Goal: Information Seeking & Learning: Learn about a topic

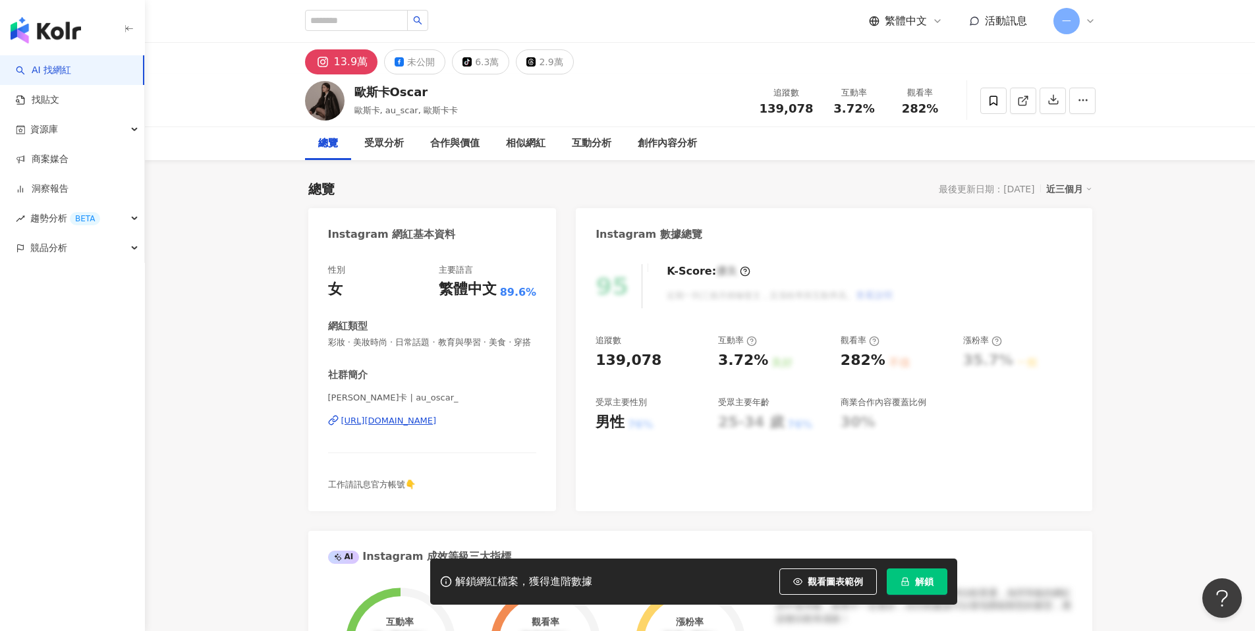
click at [437, 424] on div "https://www.instagram.com/au_oscar_/" at bounding box center [389, 421] width 96 height 12
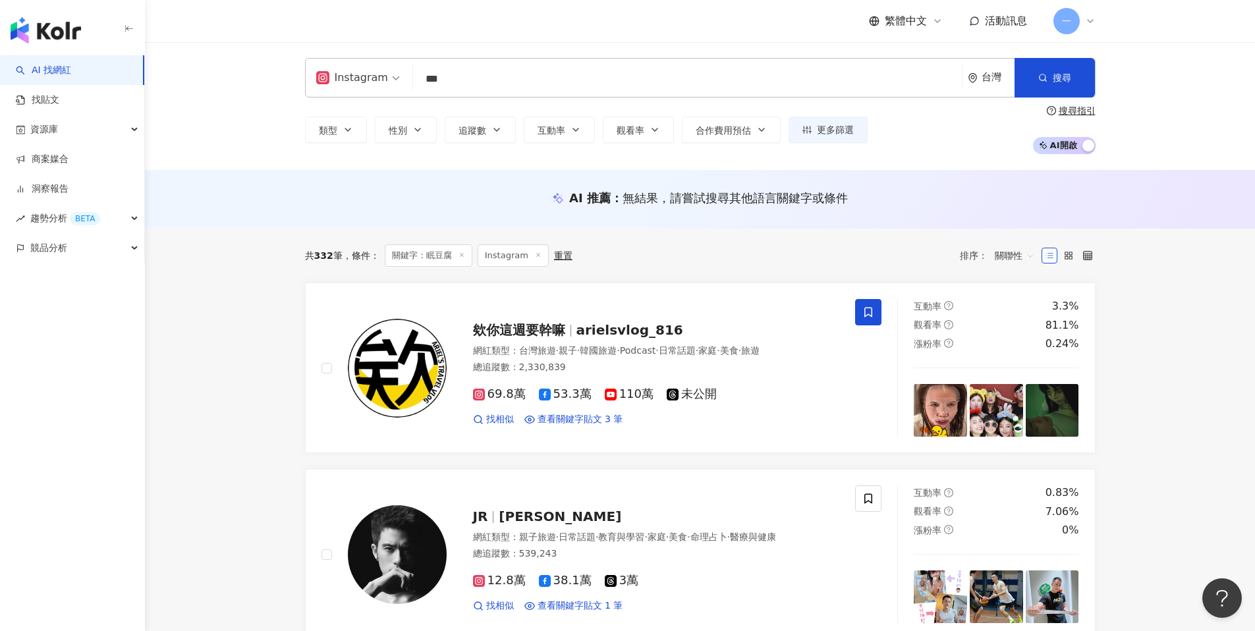
click at [371, 77] on div "Instagram" at bounding box center [352, 77] width 72 height 21
click at [225, 97] on div "Instagram *** 台灣 搜尋 919da7fa-ee40-4087-a9d0-0a50c8ec7d7e keyword 眠豆腐 Sleepy Tof…" at bounding box center [700, 106] width 1110 height 128
click at [59, 96] on link "找貼文" at bounding box center [37, 100] width 43 height 13
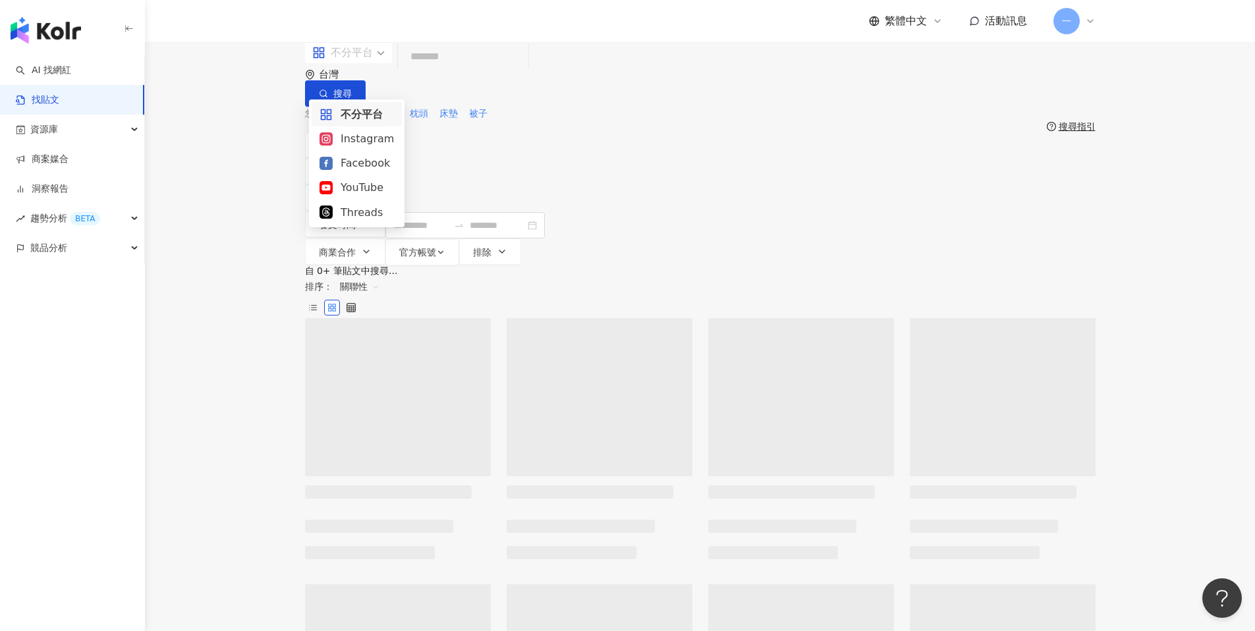
click at [383, 63] on span "不分平台" at bounding box center [348, 52] width 72 height 21
click at [364, 163] on div "Facebook" at bounding box center [356, 163] width 74 height 16
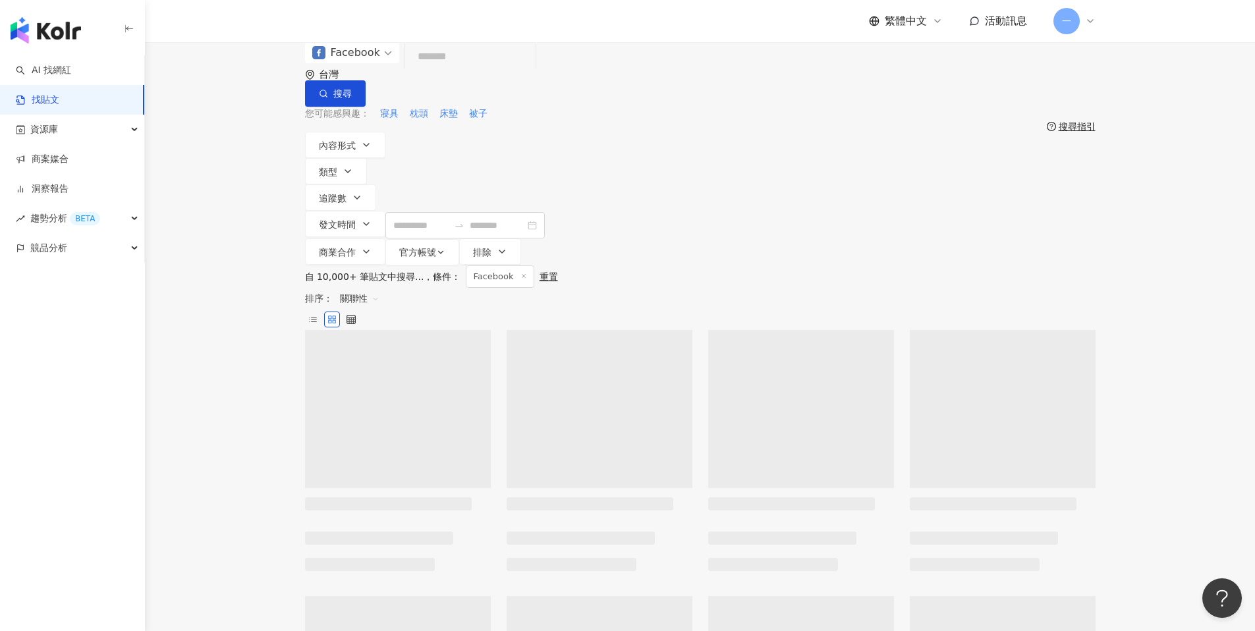
click at [486, 71] on input "search" at bounding box center [470, 57] width 120 height 28
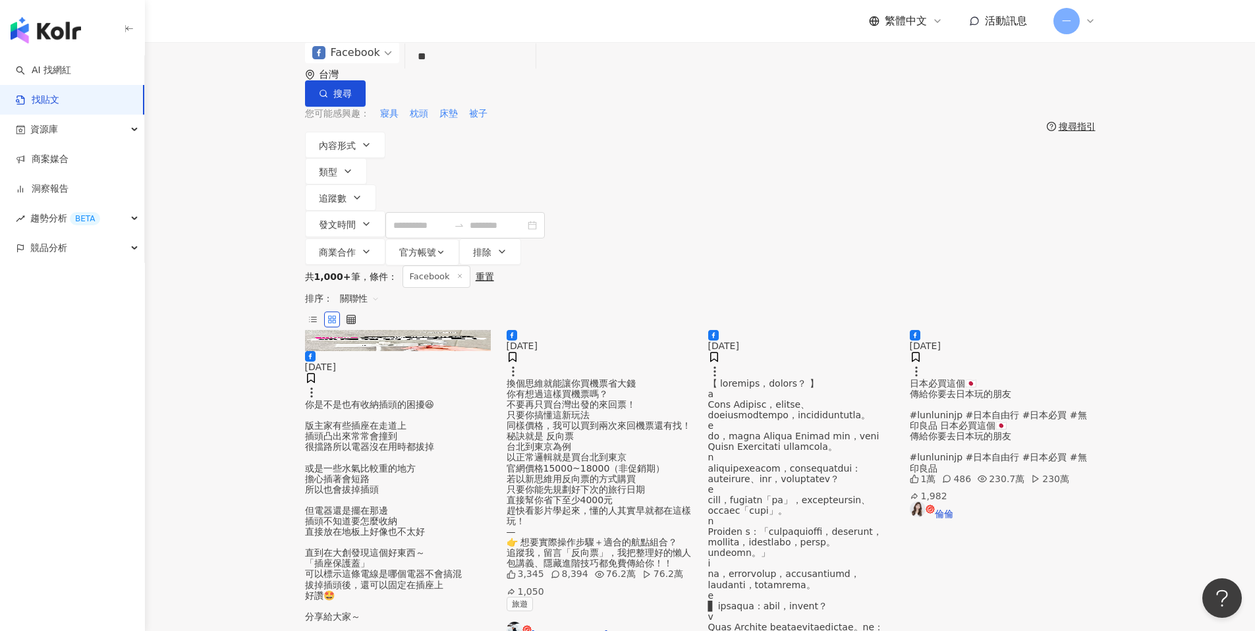
type input "*"
click at [414, 111] on span "枕頭" at bounding box center [419, 113] width 18 height 13
type input "**"
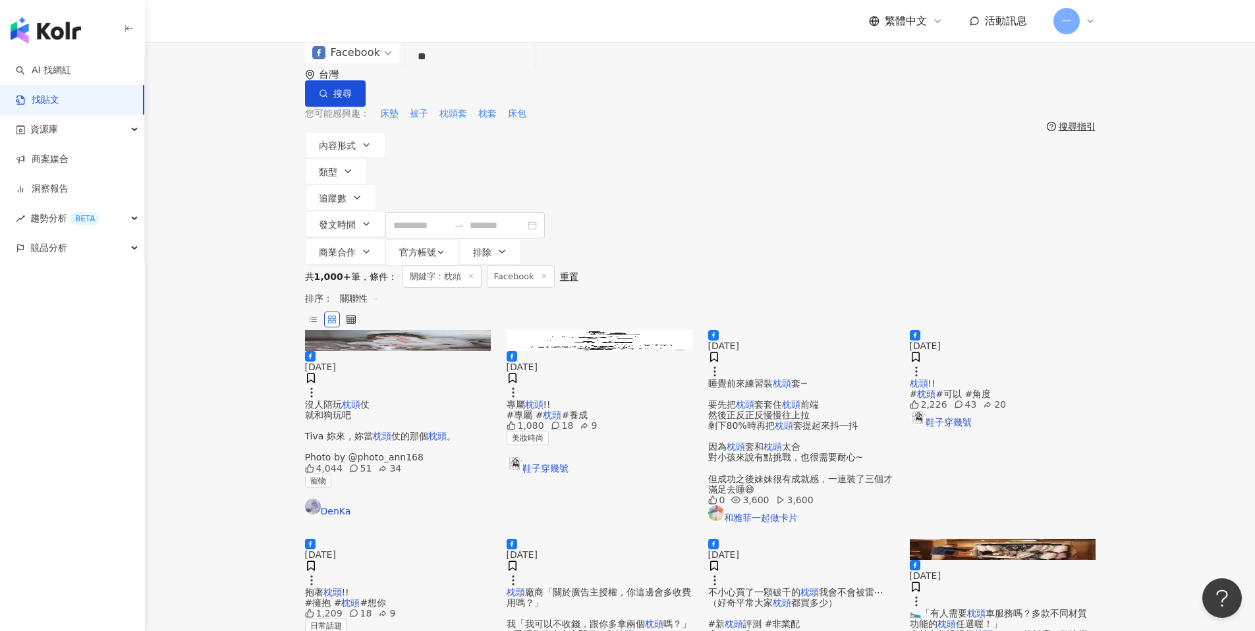
click at [373, 399] on span "仗 就和狗玩吧 Tiva 妳來，妳當" at bounding box center [339, 420] width 68 height 42
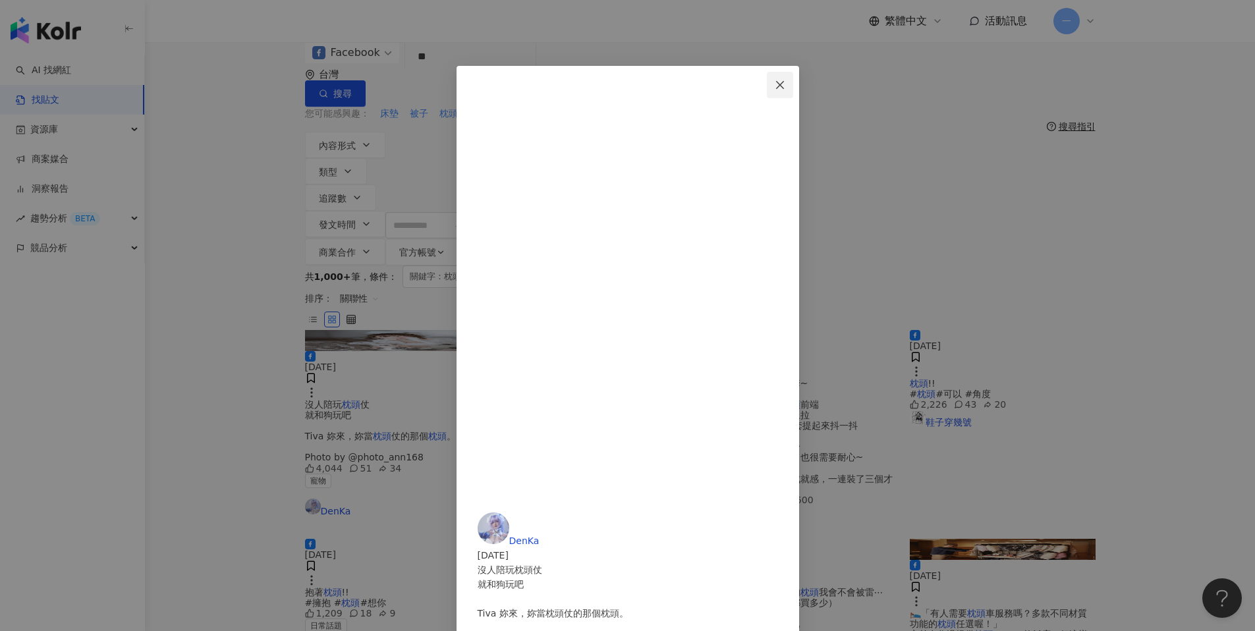
click at [785, 80] on icon "close" at bounding box center [780, 85] width 11 height 11
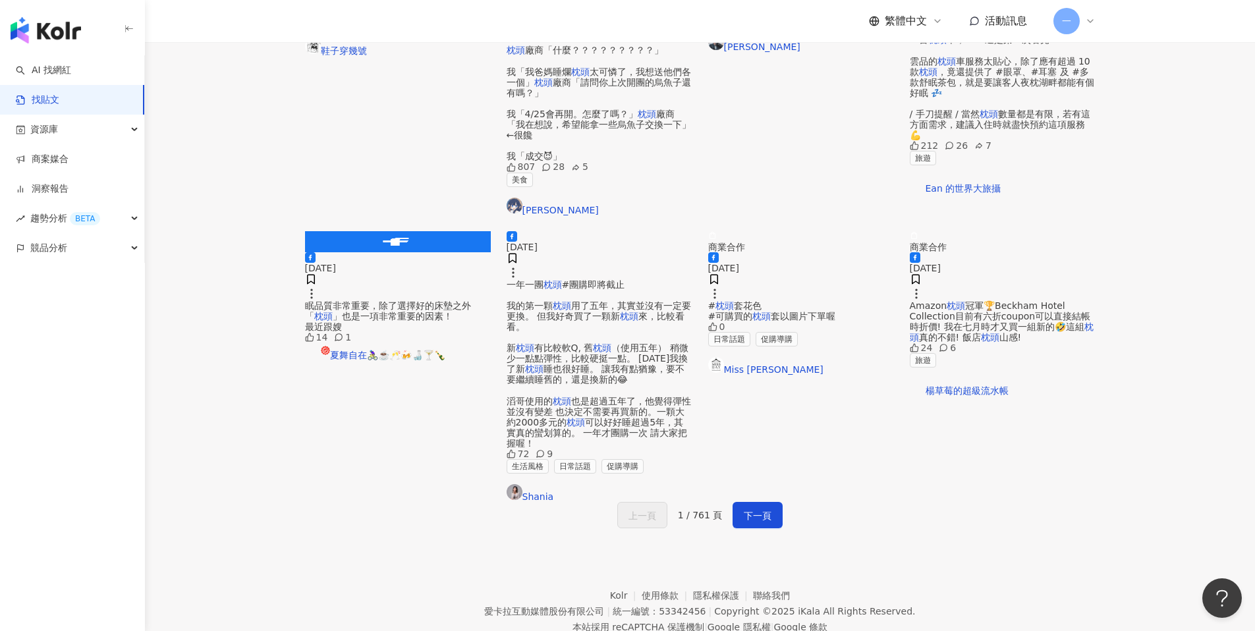
scroll to position [606, 0]
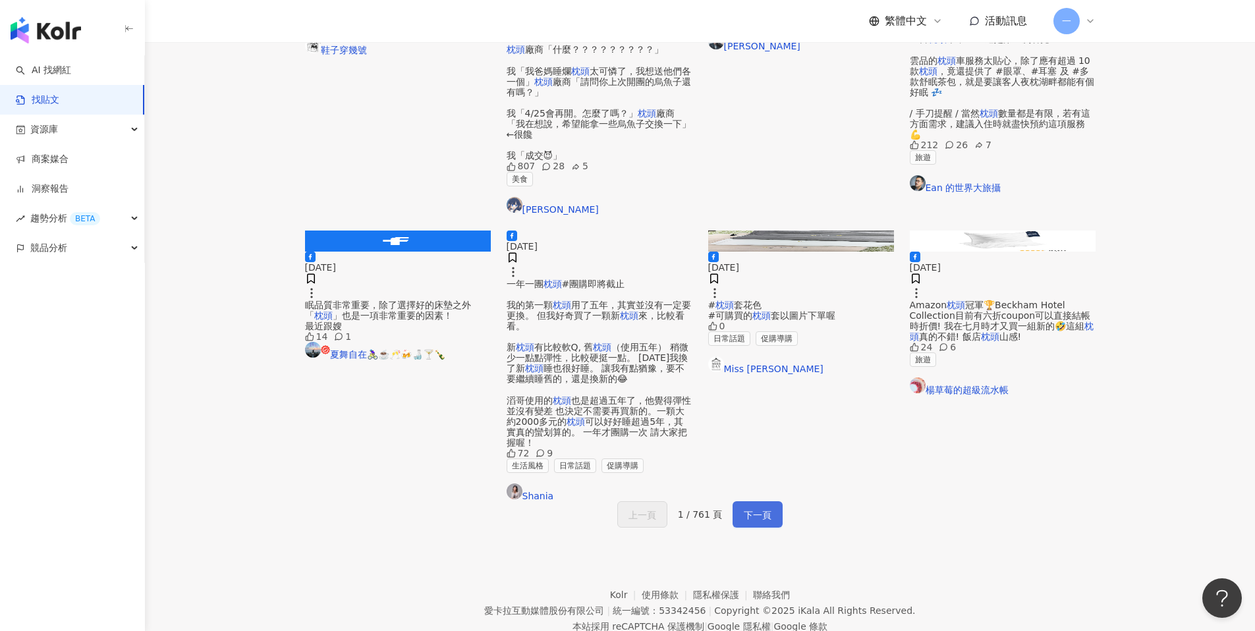
click at [757, 507] on span "下一頁" at bounding box center [758, 515] width 28 height 16
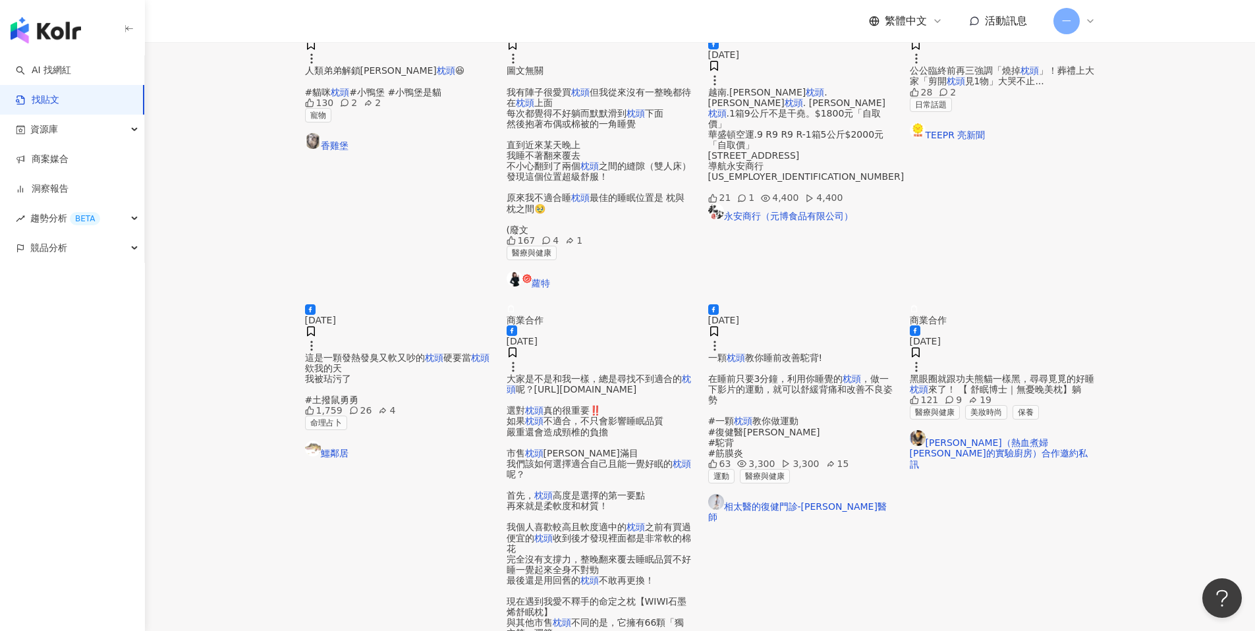
scroll to position [584, 0]
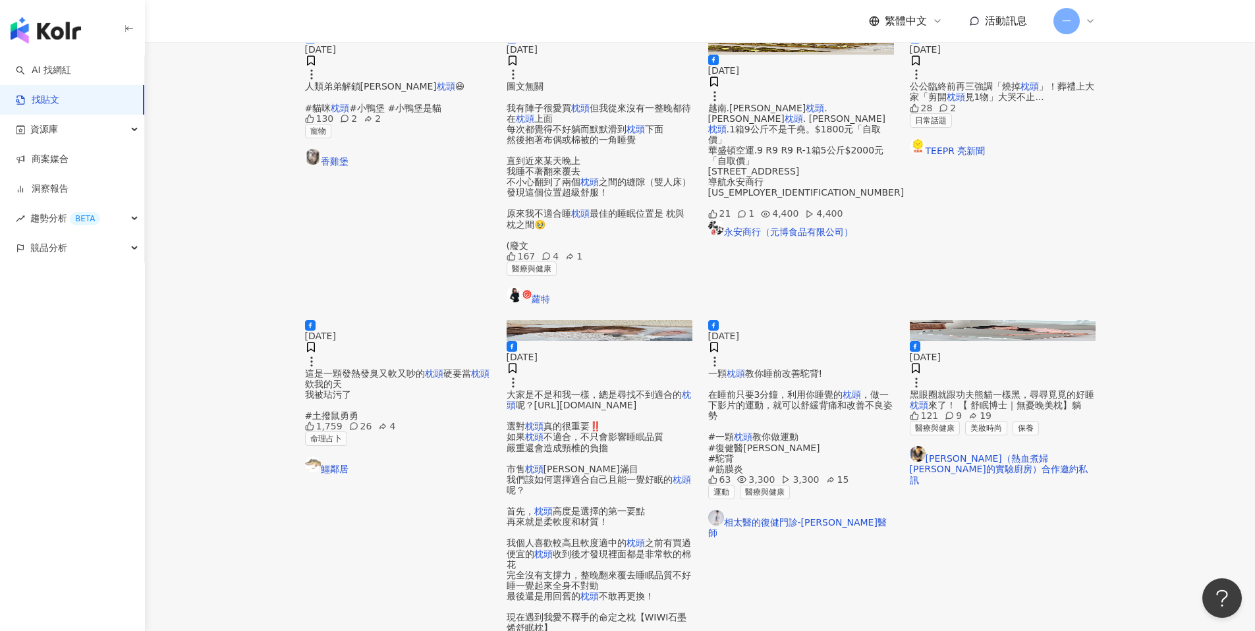
click at [606, 389] on span "大家是不是和我一樣，總是尋找不到適合的" at bounding box center [594, 394] width 175 height 11
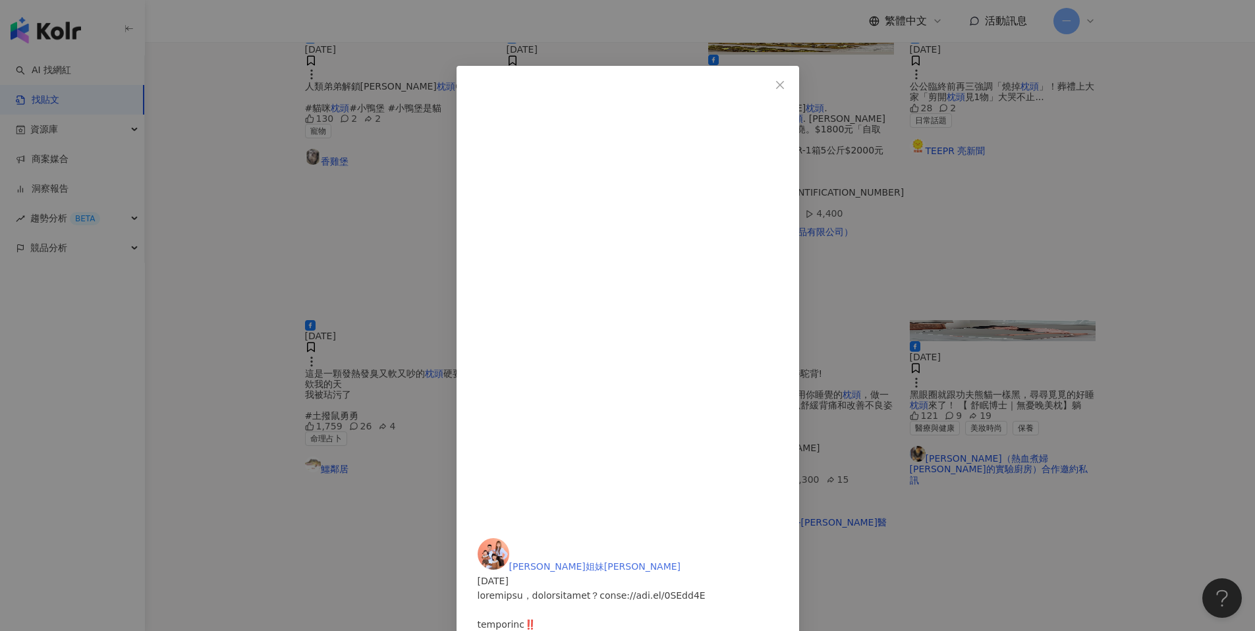
click at [681, 561] on span "晴恩姐妹花" at bounding box center [595, 566] width 172 height 11
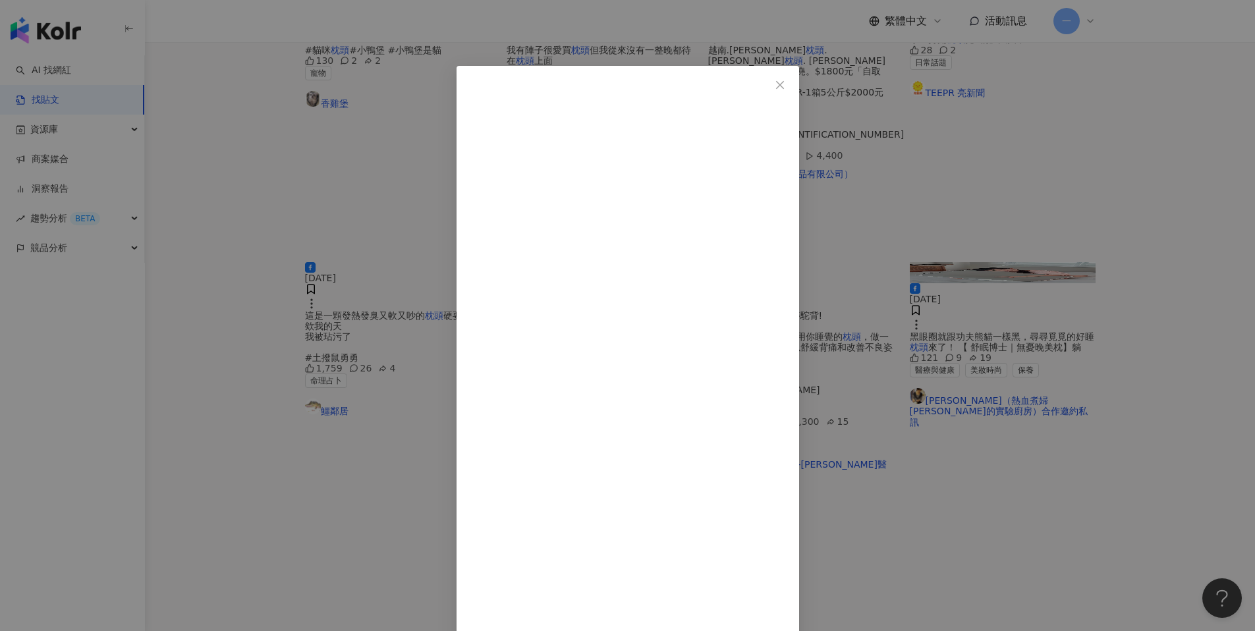
scroll to position [331, 0]
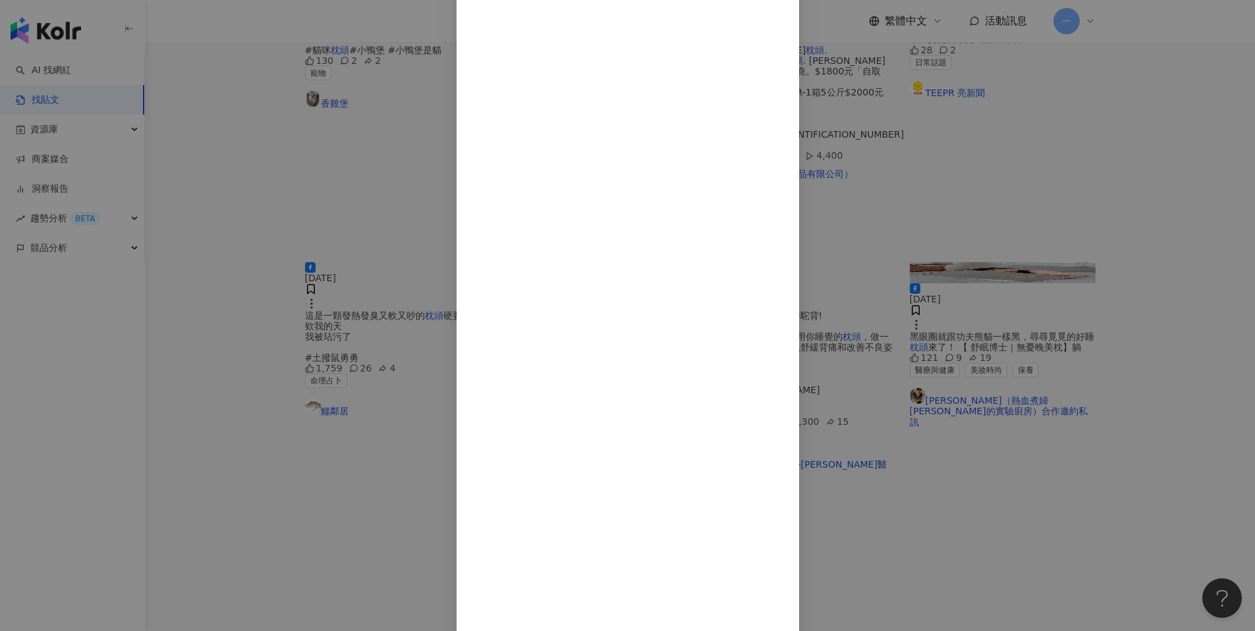
click at [1167, 344] on div "晴恩姐妹花 2024/5/2 42 13 2 查看原始貼文" at bounding box center [627, 315] width 1255 height 631
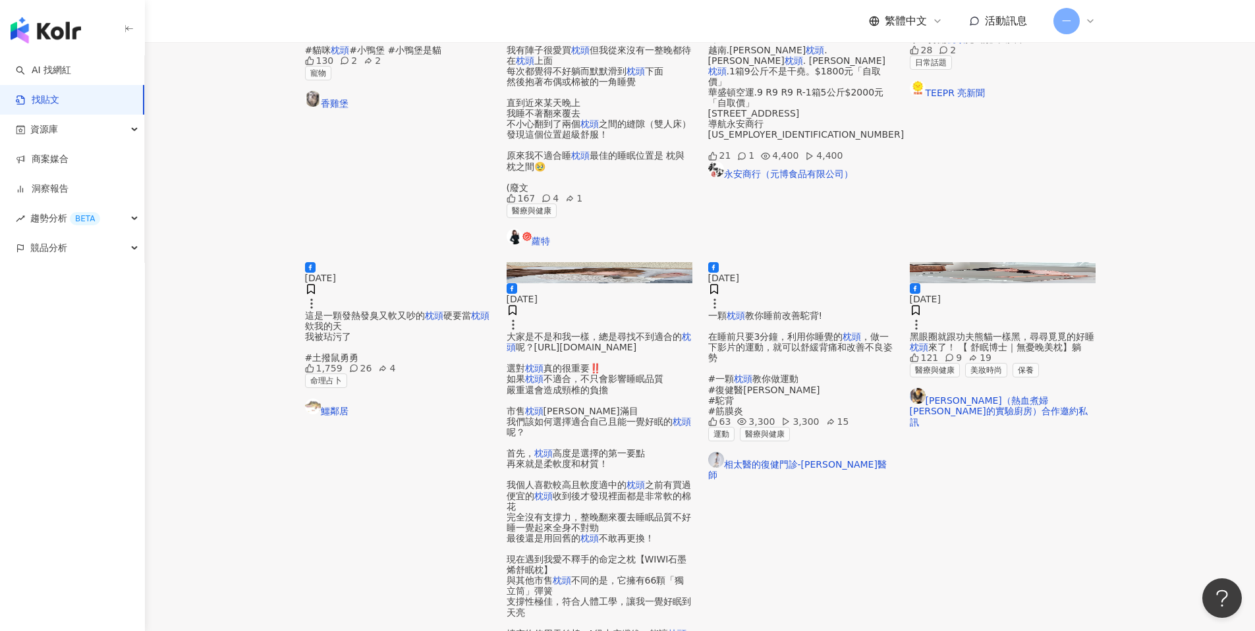
click at [387, 310] on span "這是一顆發熱發臭又軟又吵的" at bounding box center [365, 315] width 120 height 11
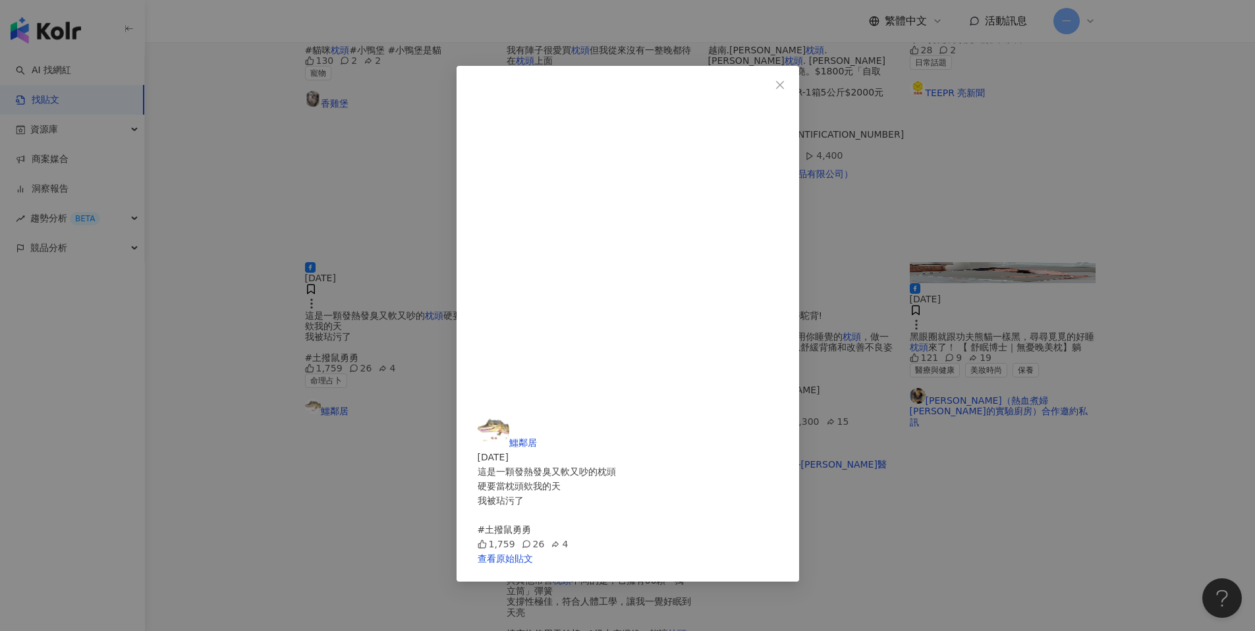
click at [1007, 469] on div "鱷鄰居 2024/8/1 這是一顆發熱發臭又軟又吵的枕頭 硬要當枕頭欸我的天 我被玷污了 #土撥鼠勇勇 1,759 26 4 查看原始貼文" at bounding box center [627, 315] width 1255 height 631
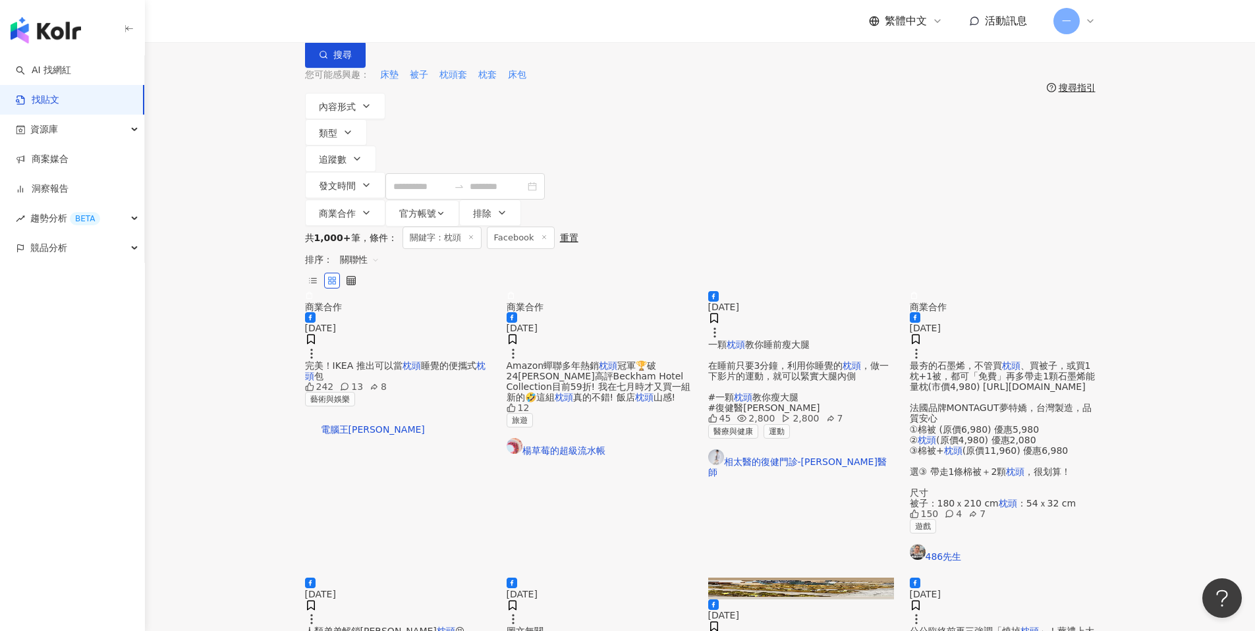
scroll to position [0, 0]
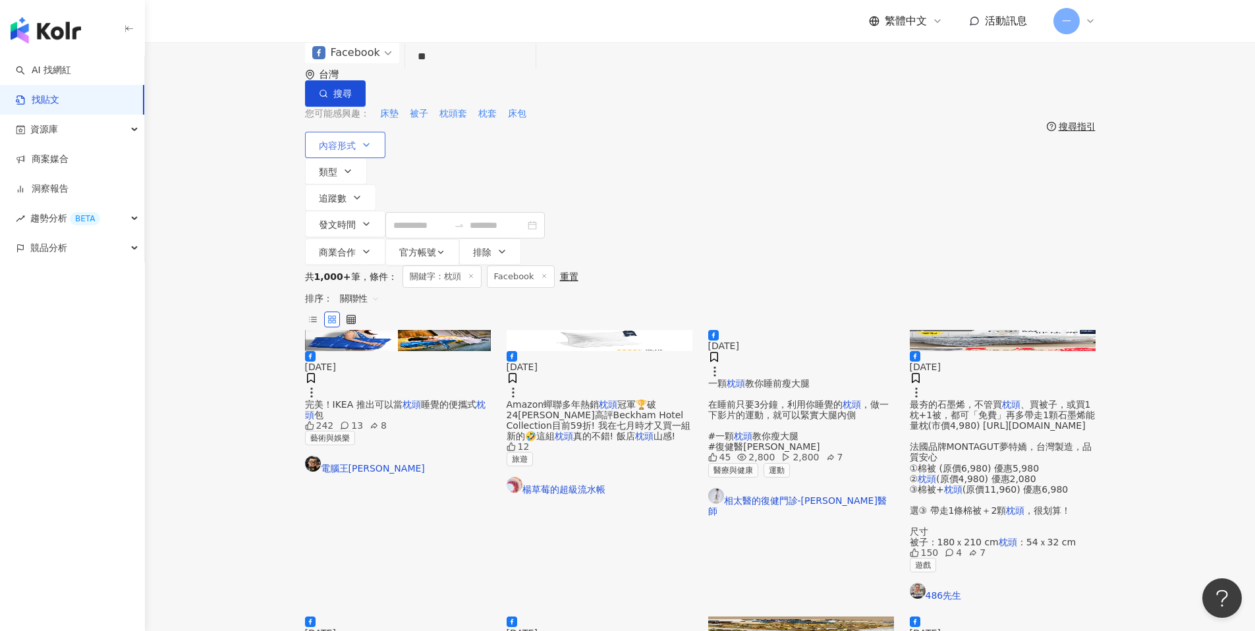
click at [370, 144] on icon "button" at bounding box center [366, 145] width 11 height 11
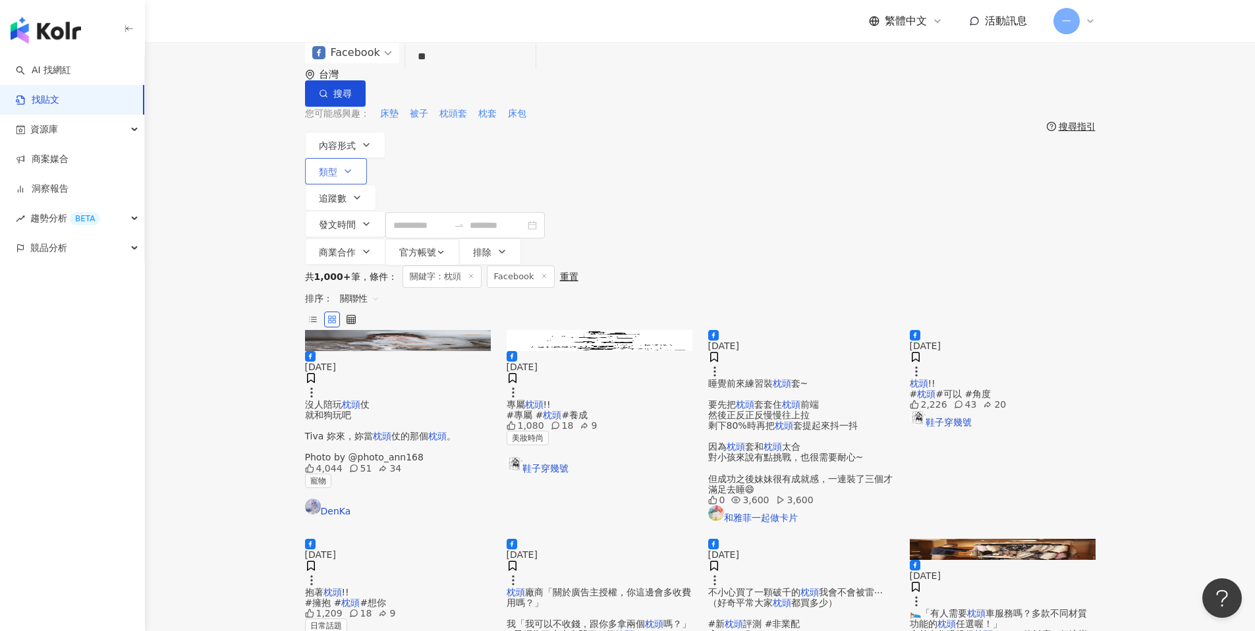
click at [367, 158] on button "類型" at bounding box center [336, 171] width 62 height 26
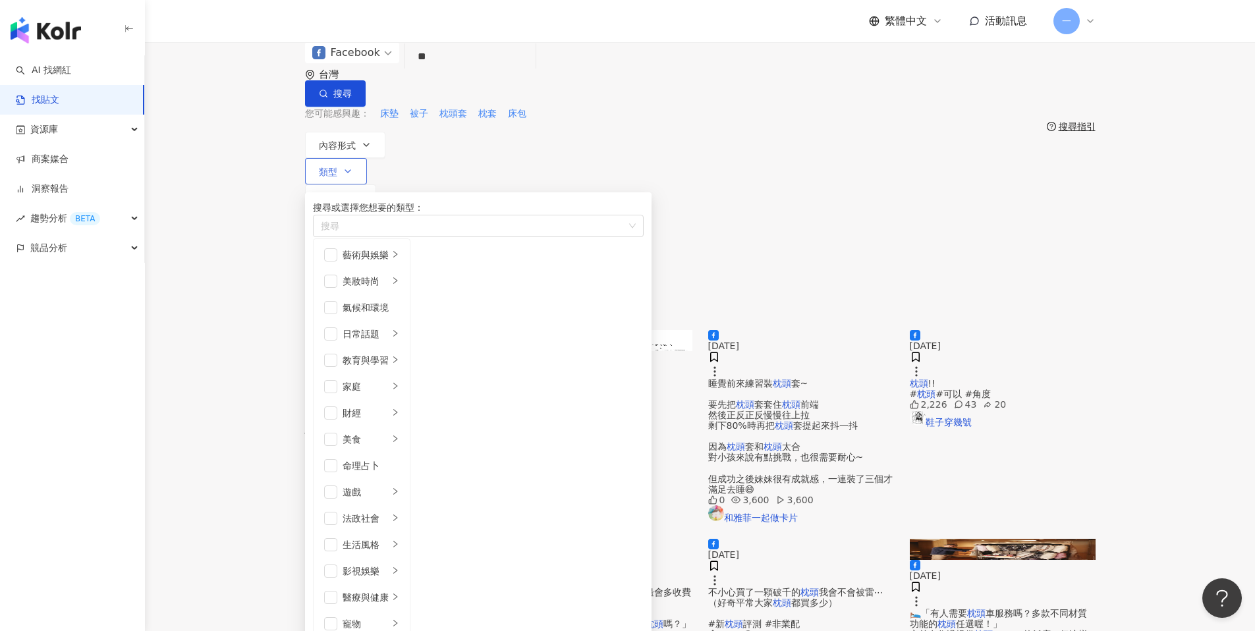
click at [367, 158] on button "類型 搜尋或選擇您想要的類型： 搜尋 藝術與娛樂 美妝時尚 氣候和環境 日常話題 教育與學習 家庭 財經 美食 命理占卜 遊戲 法政社會 生活風格 影視娛樂 …" at bounding box center [336, 171] width 62 height 26
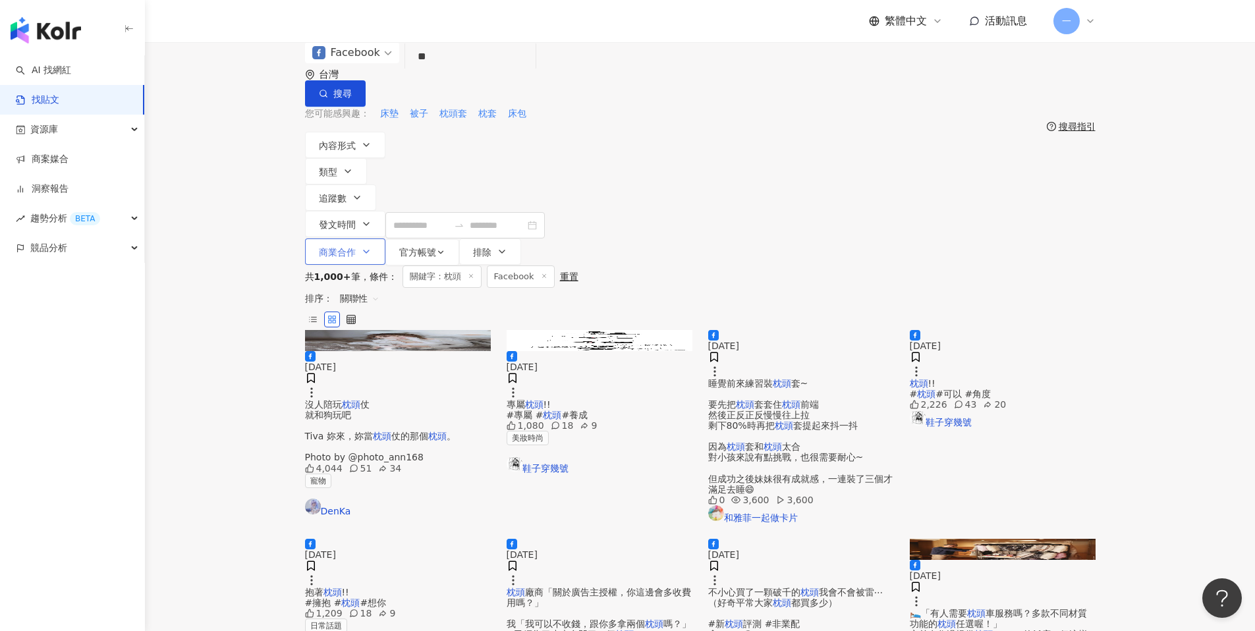
click at [385, 238] on button "商業合作" at bounding box center [345, 251] width 80 height 26
click at [694, 171] on span "商業合作內容" at bounding box center [727, 164] width 66 height 14
click at [889, 265] on div "共 1,000+ 筆 條件 ： 關鍵字：枕頭 Facebook 重置 排序： 關聯性" at bounding box center [700, 297] width 790 height 65
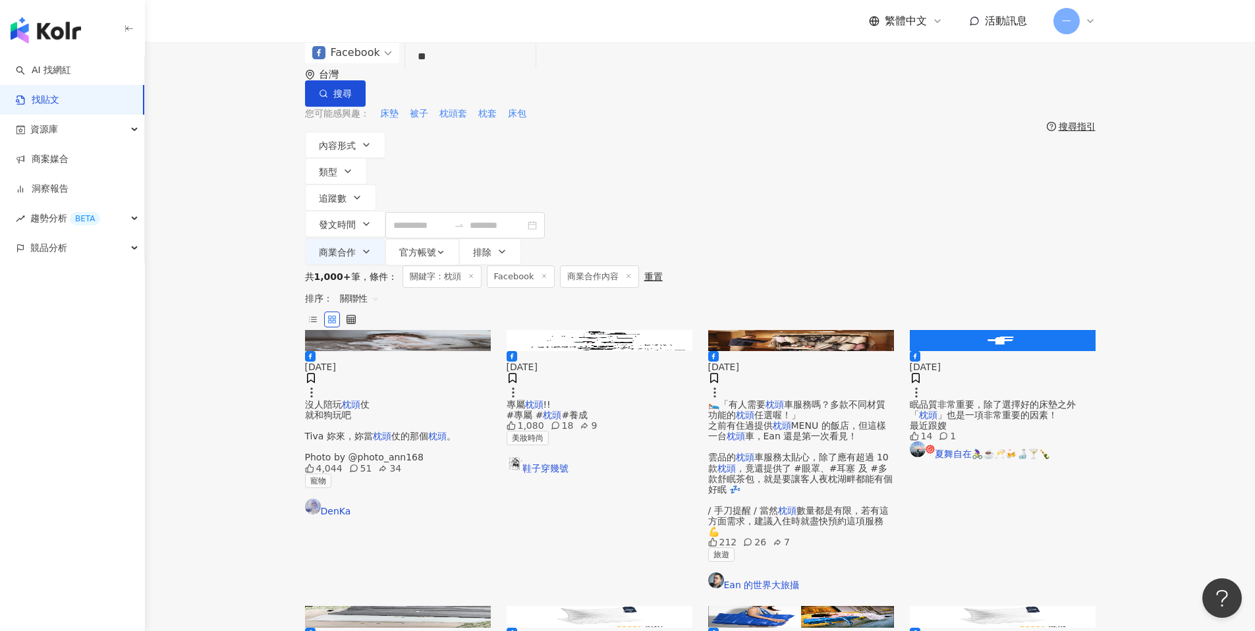
click at [813, 399] on span "車服務嗎？多款不同材質功能的" at bounding box center [796, 409] width 177 height 21
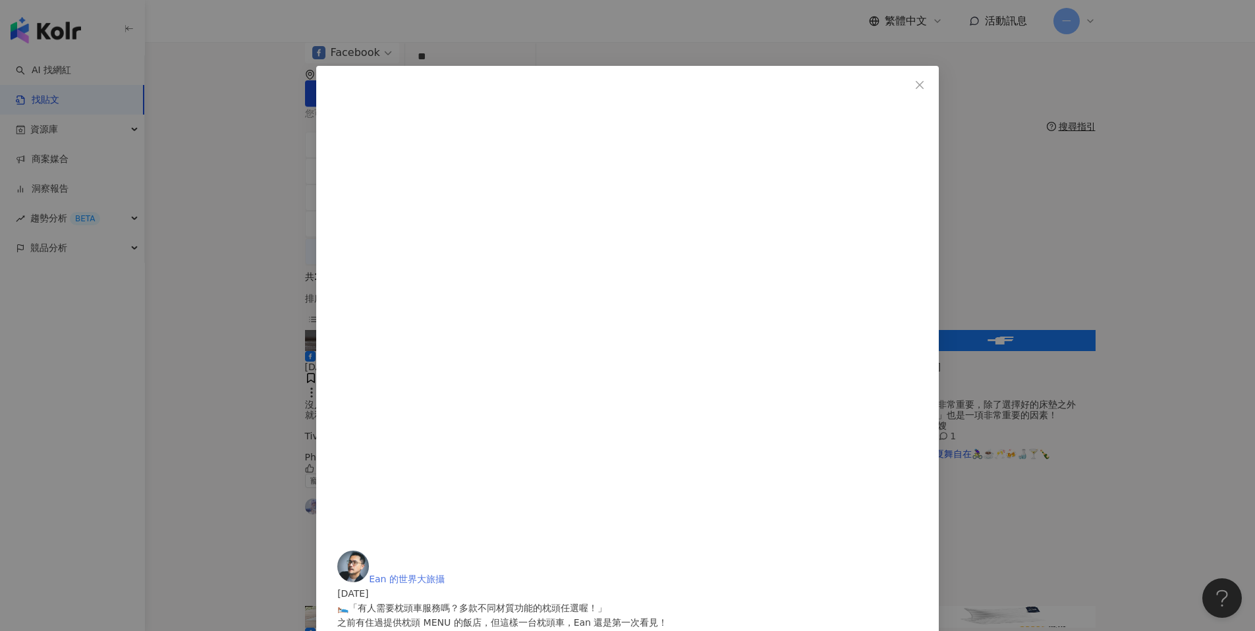
click at [445, 574] on span "Ean 的世界大旅攝" at bounding box center [407, 579] width 76 height 11
click at [914, 80] on icon "close" at bounding box center [919, 85] width 11 height 11
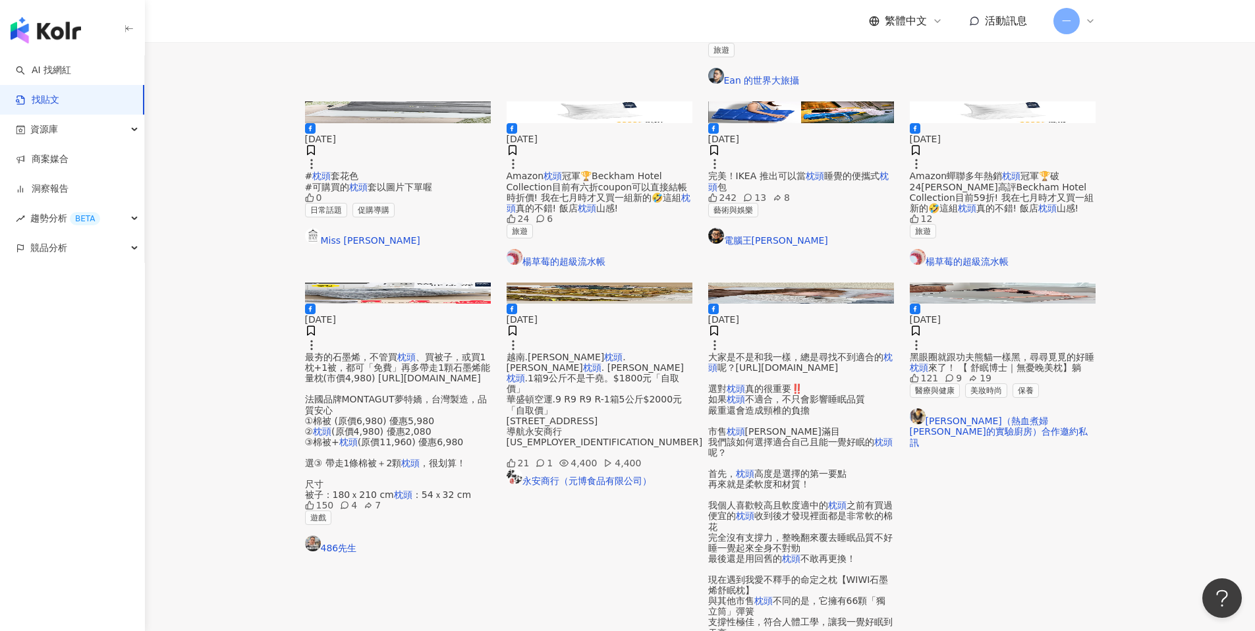
scroll to position [553, 0]
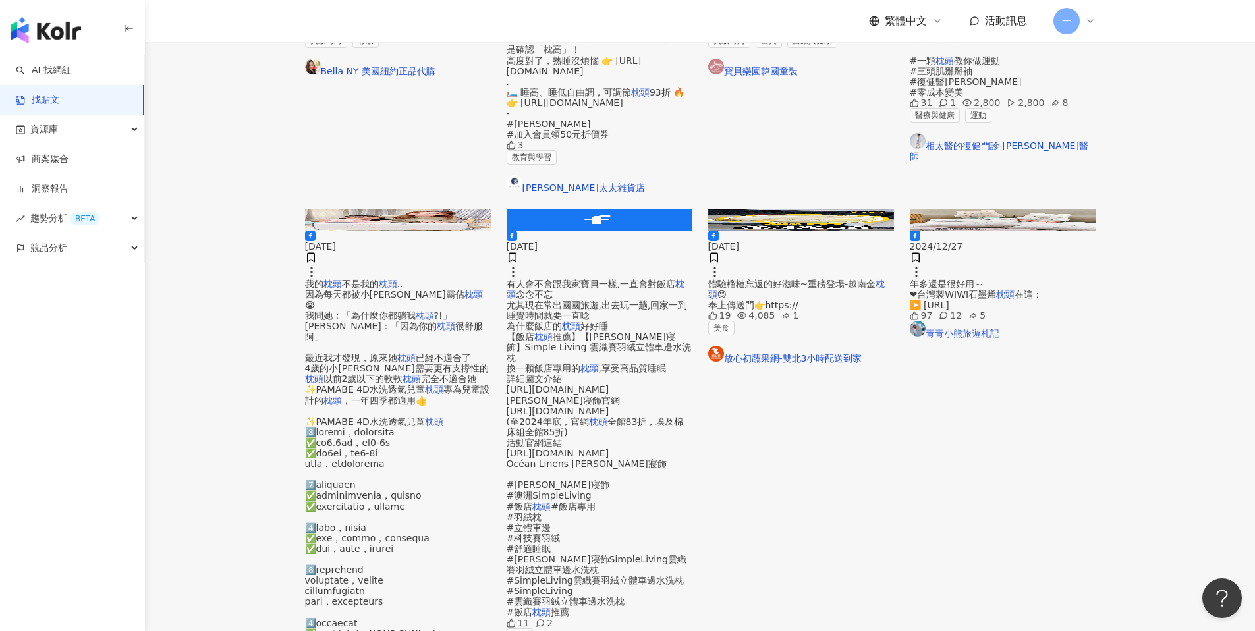
scroll to position [407, 0]
click at [979, 279] on span "年多還是很好用～ ❤台灣製WIWI石墨烯" at bounding box center [953, 289] width 87 height 21
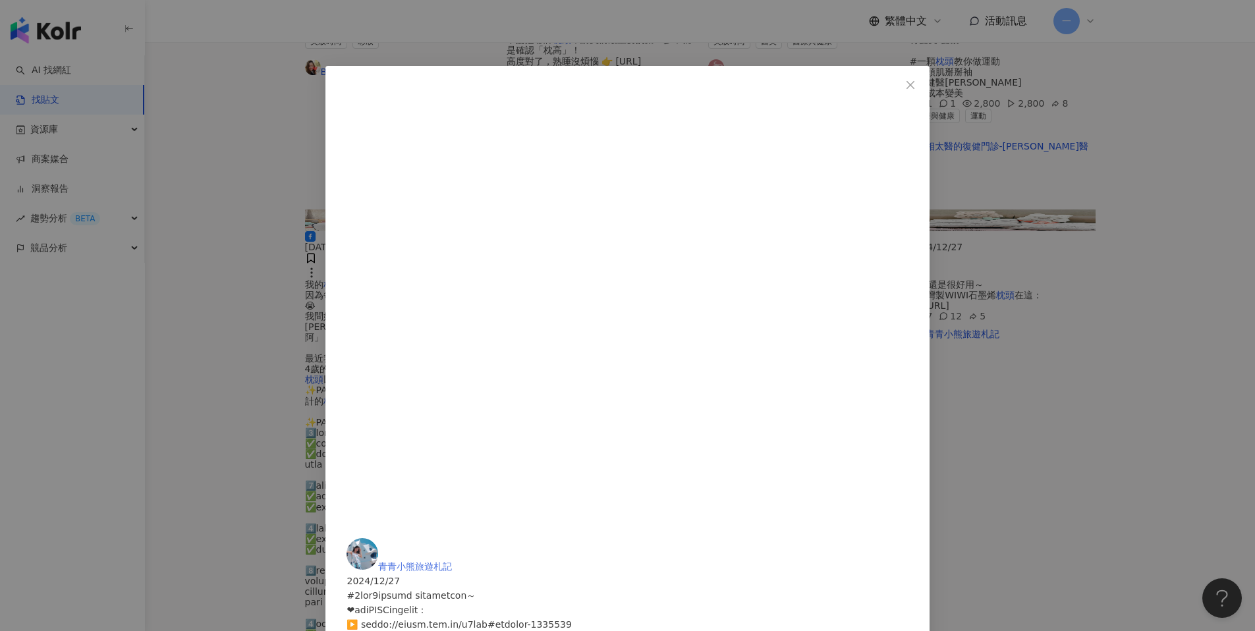
click at [452, 561] on span "青青小熊旅遊札記" at bounding box center [415, 566] width 74 height 11
click at [905, 86] on icon "close" at bounding box center [910, 85] width 11 height 11
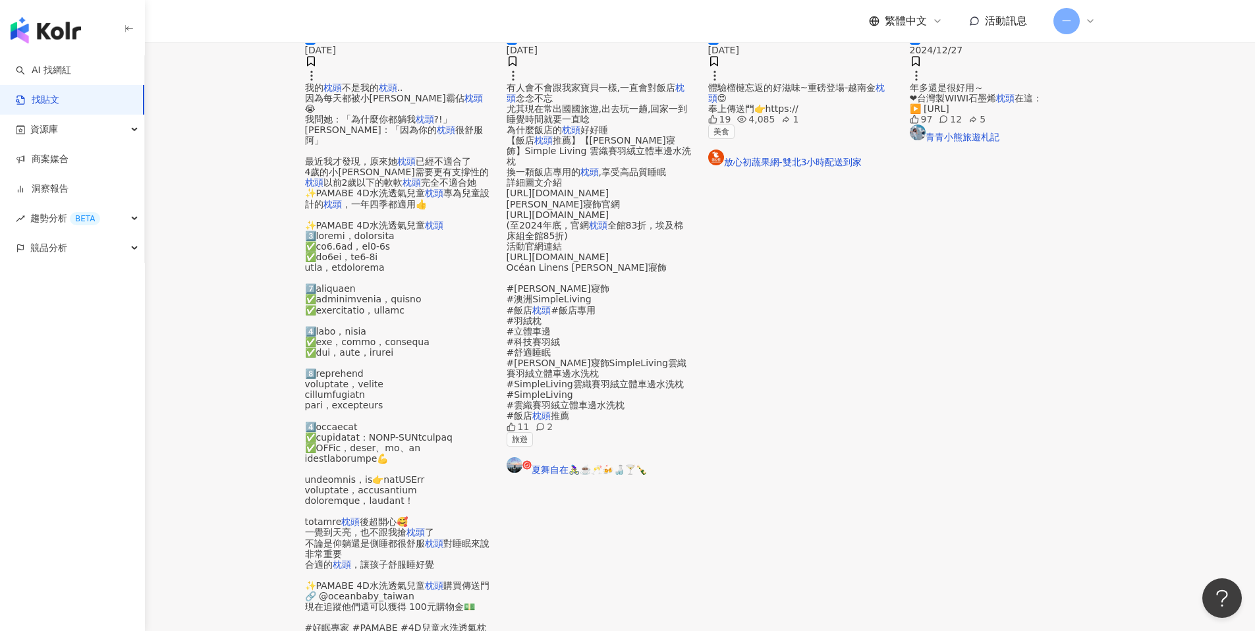
scroll to position [611, 0]
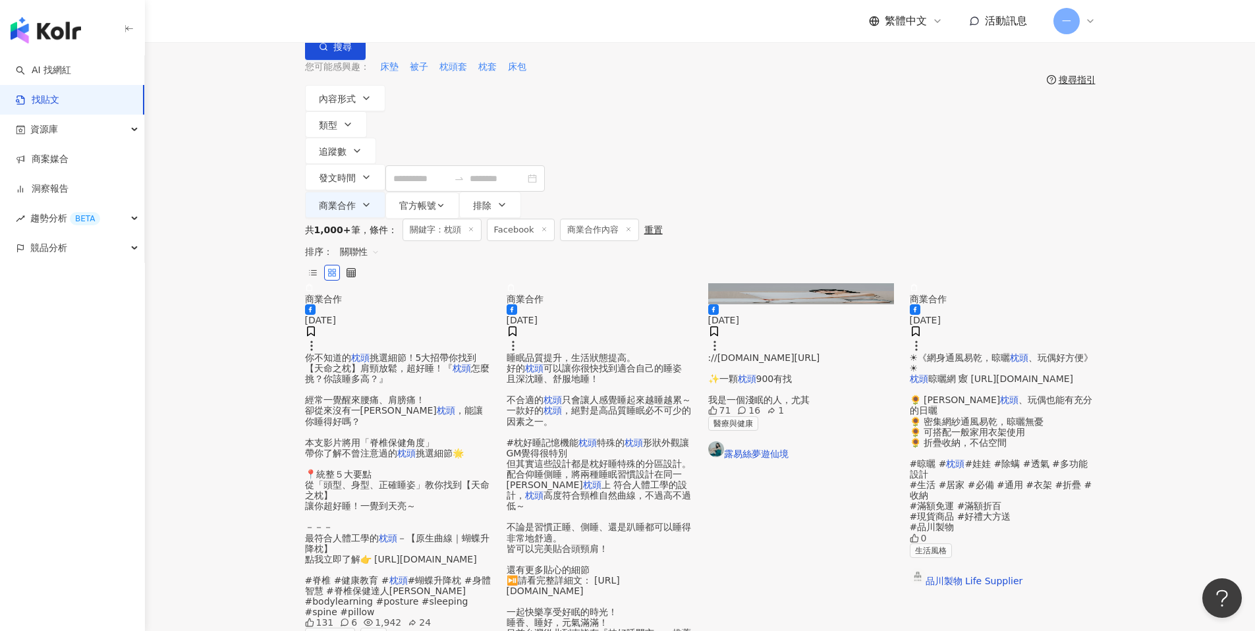
scroll to position [115, 0]
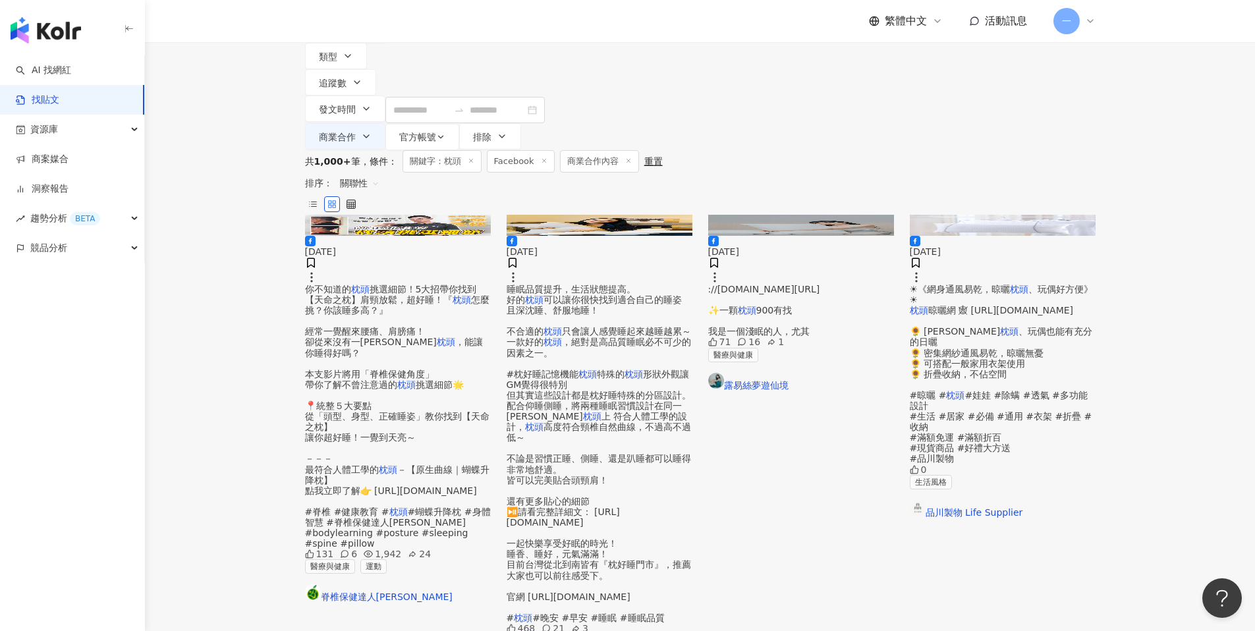
click at [584, 284] on div "睡眠品質提升，生活狀態提高。 好的 枕頭 可以讓你很快找到適合自己的睡姿 且深沈睡、舒服地睡！ 不合適的 枕頭 只會讓人感覺睡起來越睡越累～ 一款好的 枕頭 …" at bounding box center [600, 453] width 186 height 339
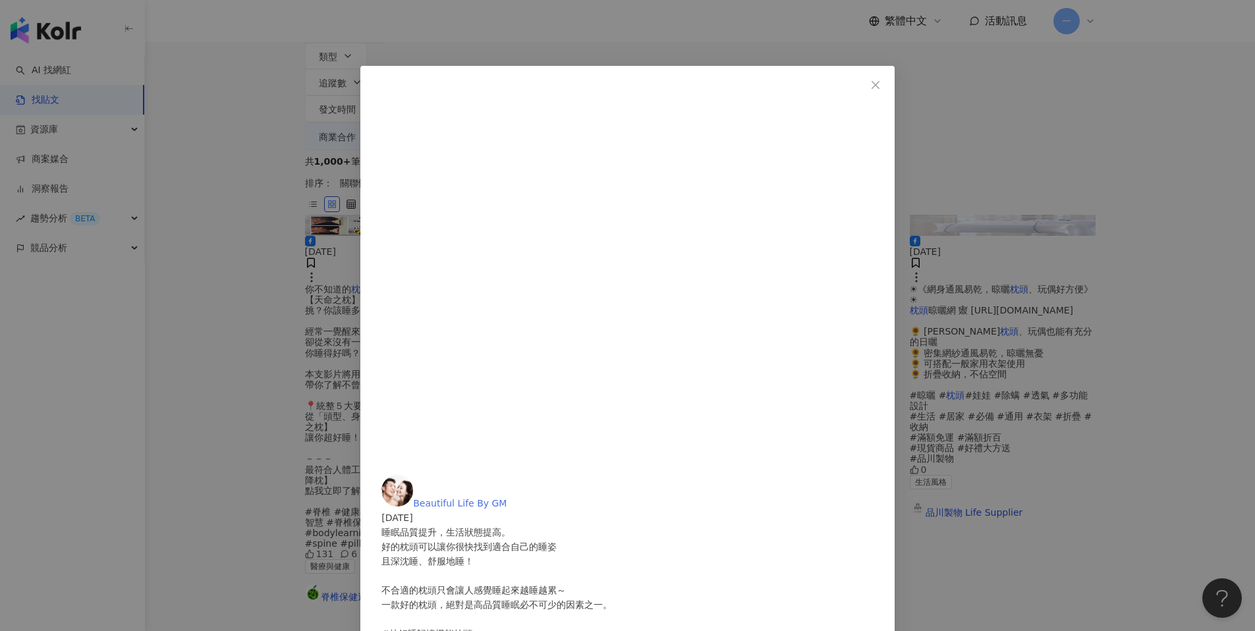
click at [507, 498] on span "Beautiful Life By GM" at bounding box center [460, 503] width 94 height 11
click at [881, 81] on icon "close" at bounding box center [875, 85] width 11 height 11
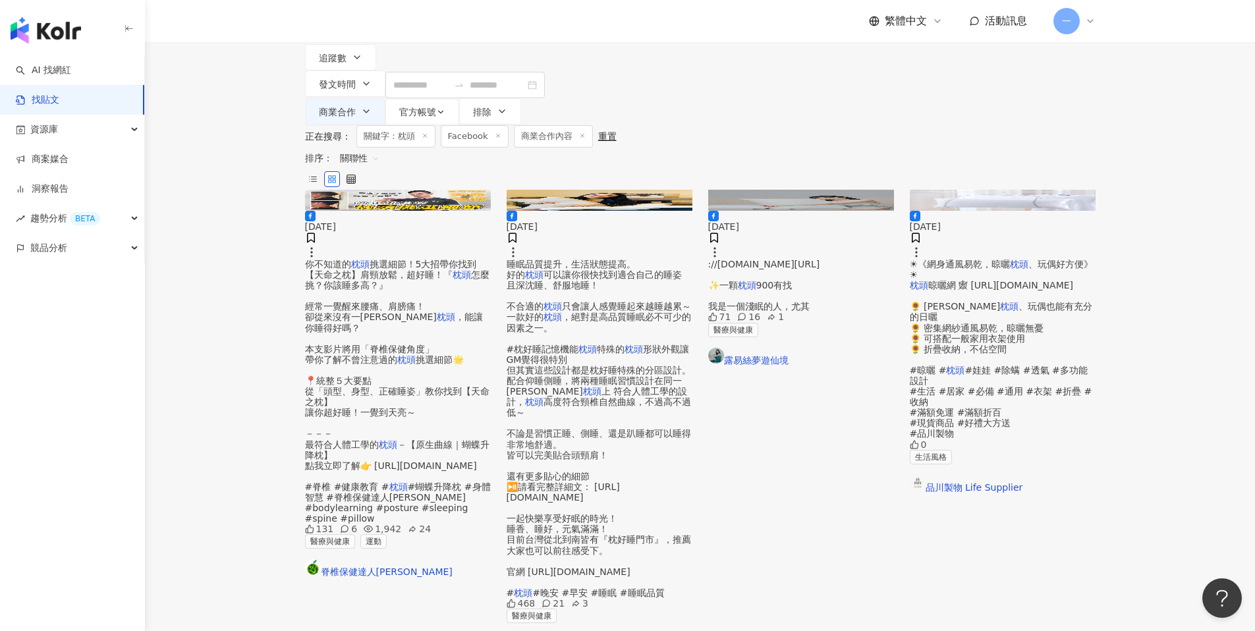
scroll to position [141, 0]
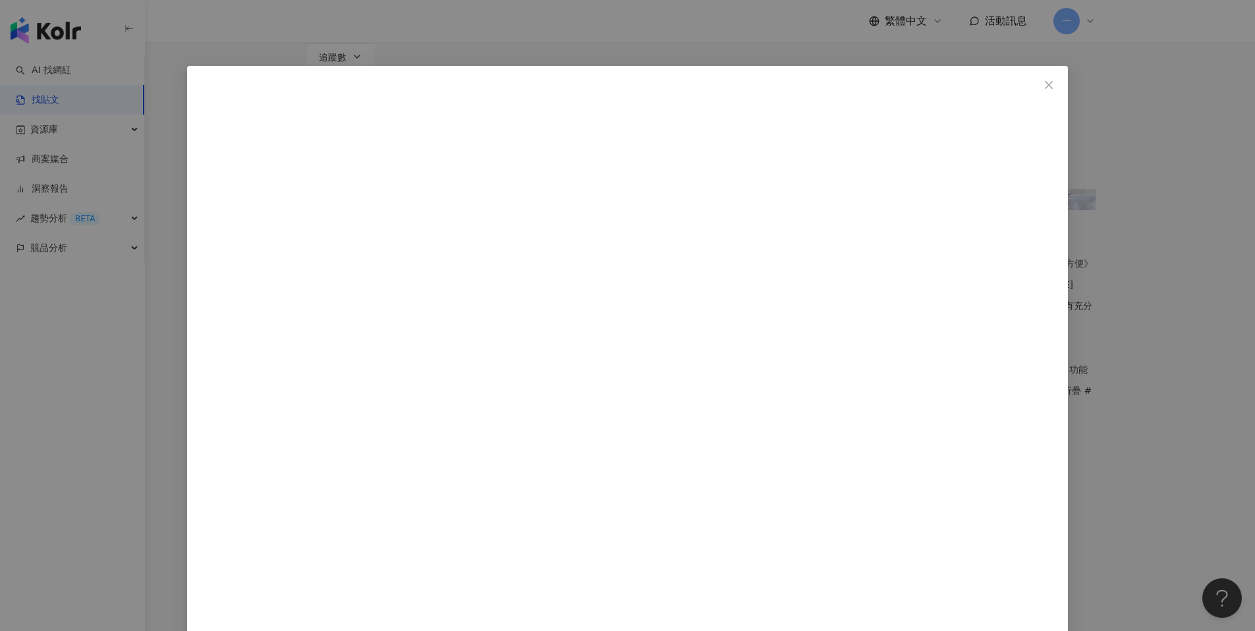
click at [1035, 83] on span "Close" at bounding box center [1048, 85] width 26 height 11
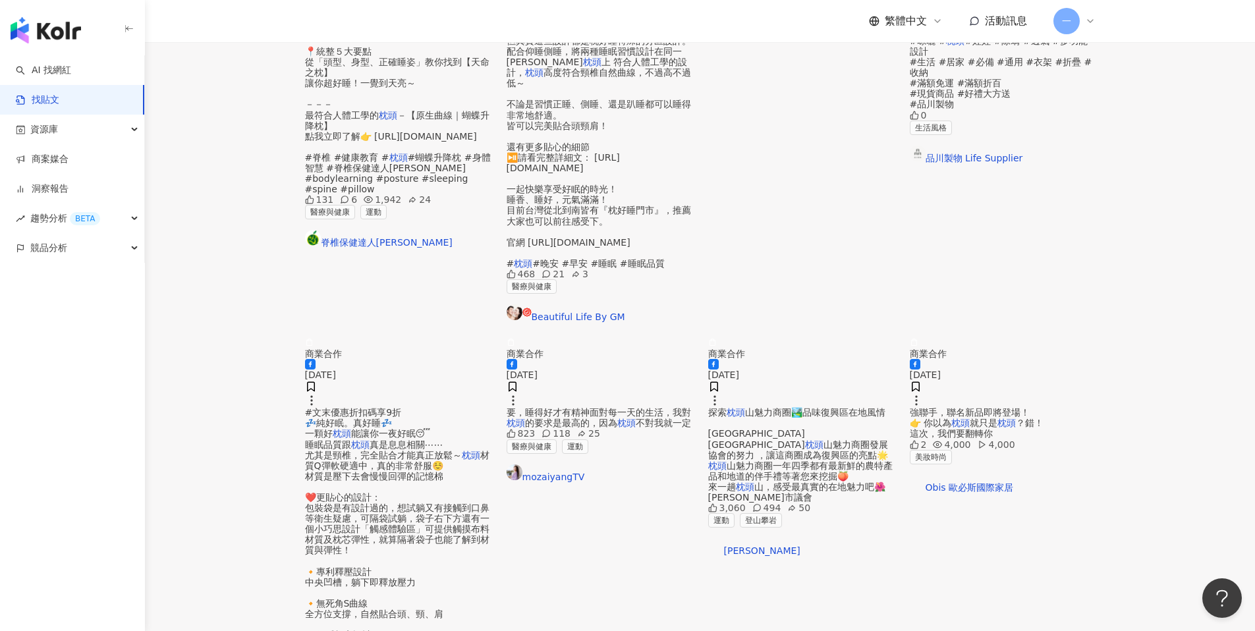
scroll to position [470, 0]
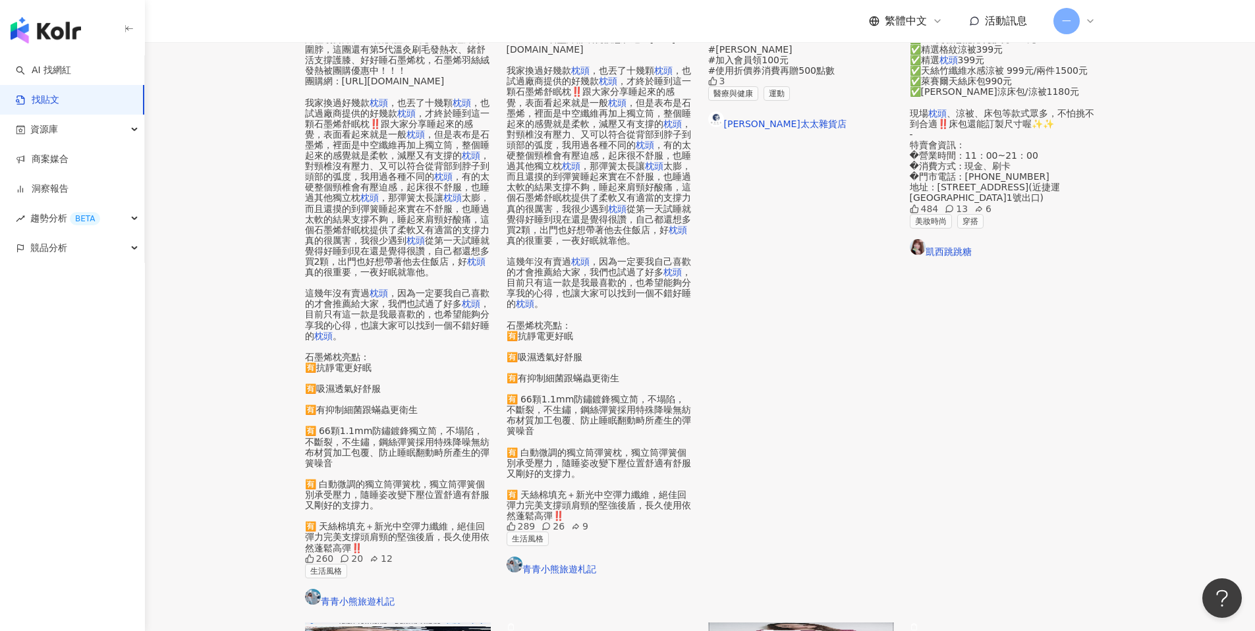
scroll to position [481, 0]
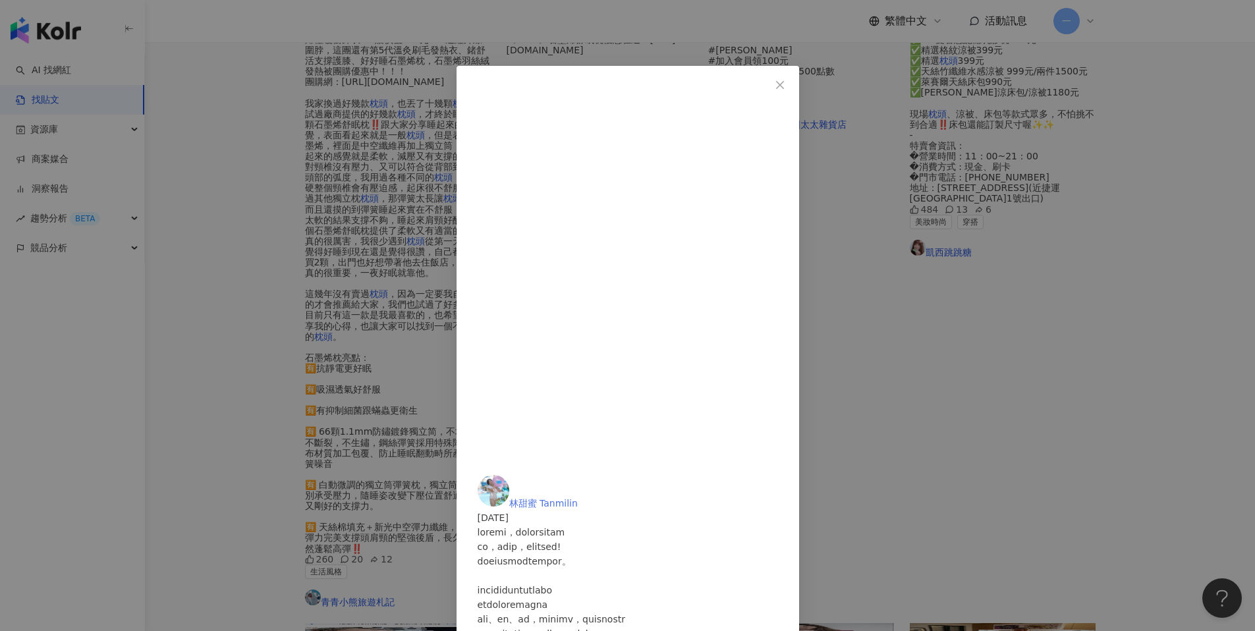
click at [578, 498] on span "林甜蜜 Tanmilin" at bounding box center [543, 503] width 69 height 11
click at [785, 84] on icon "close" at bounding box center [780, 85] width 11 height 11
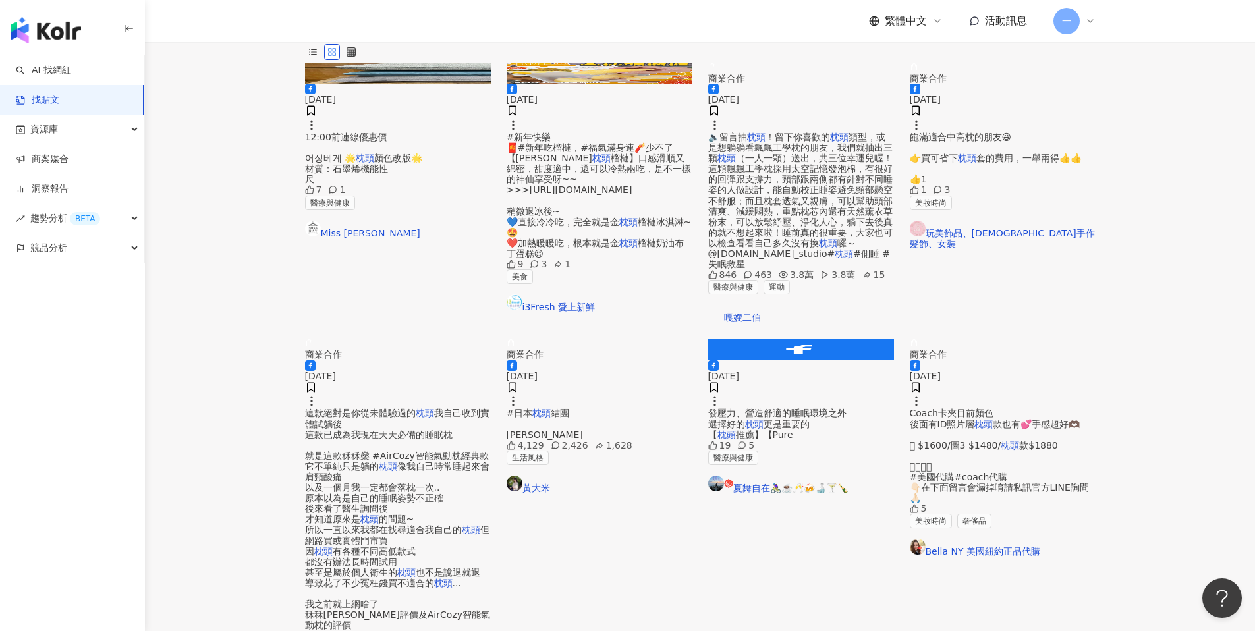
scroll to position [270, 0]
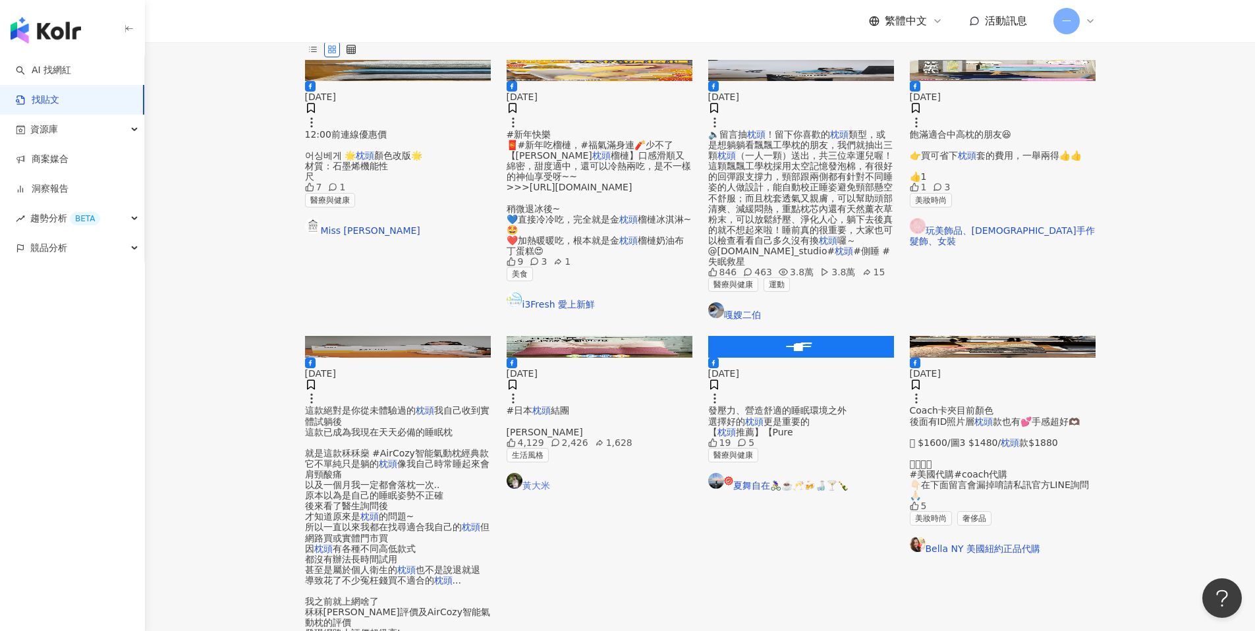
click at [555, 478] on link "黃大米" at bounding box center [600, 482] width 186 height 18
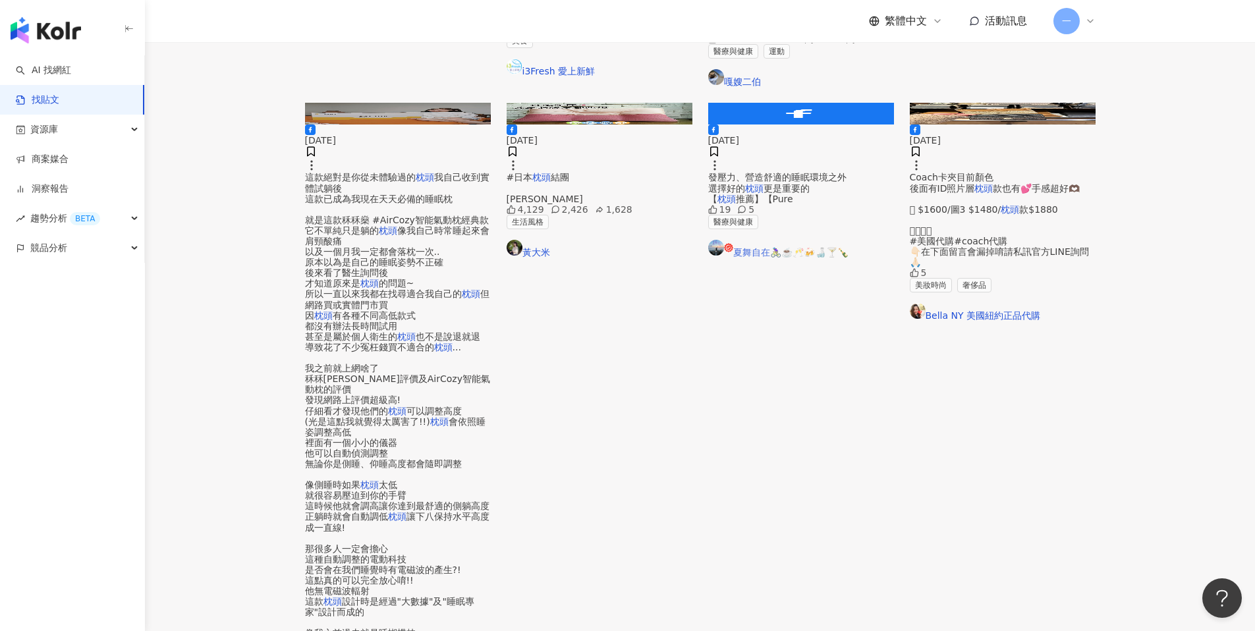
scroll to position [510, 0]
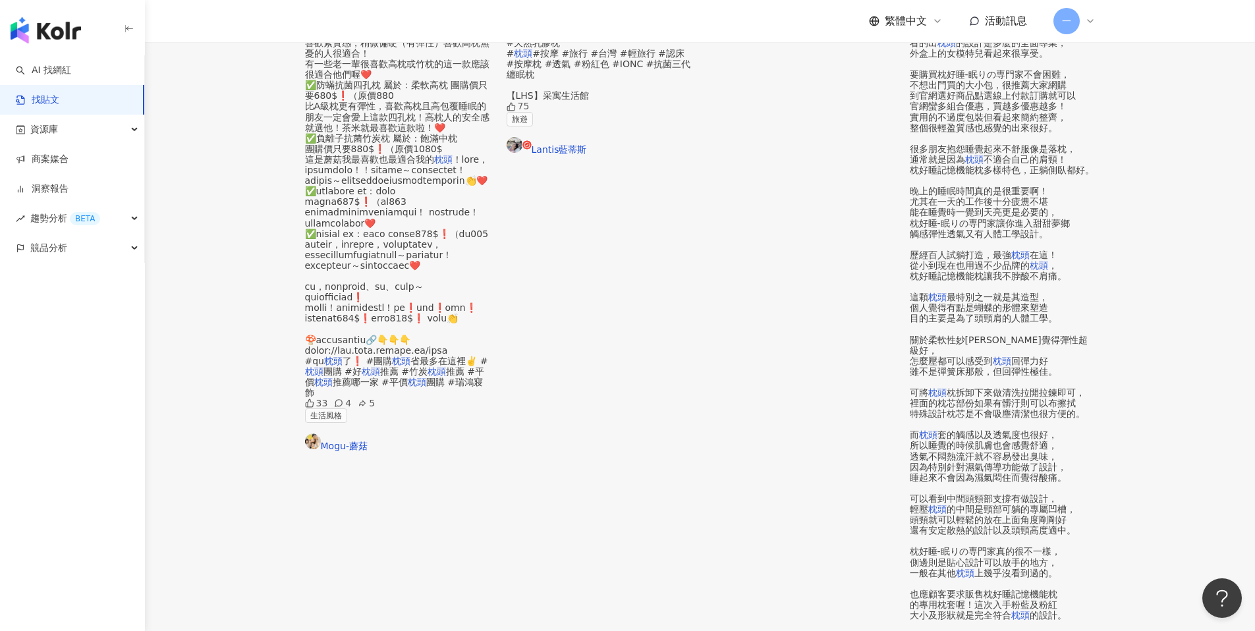
scroll to position [467, 0]
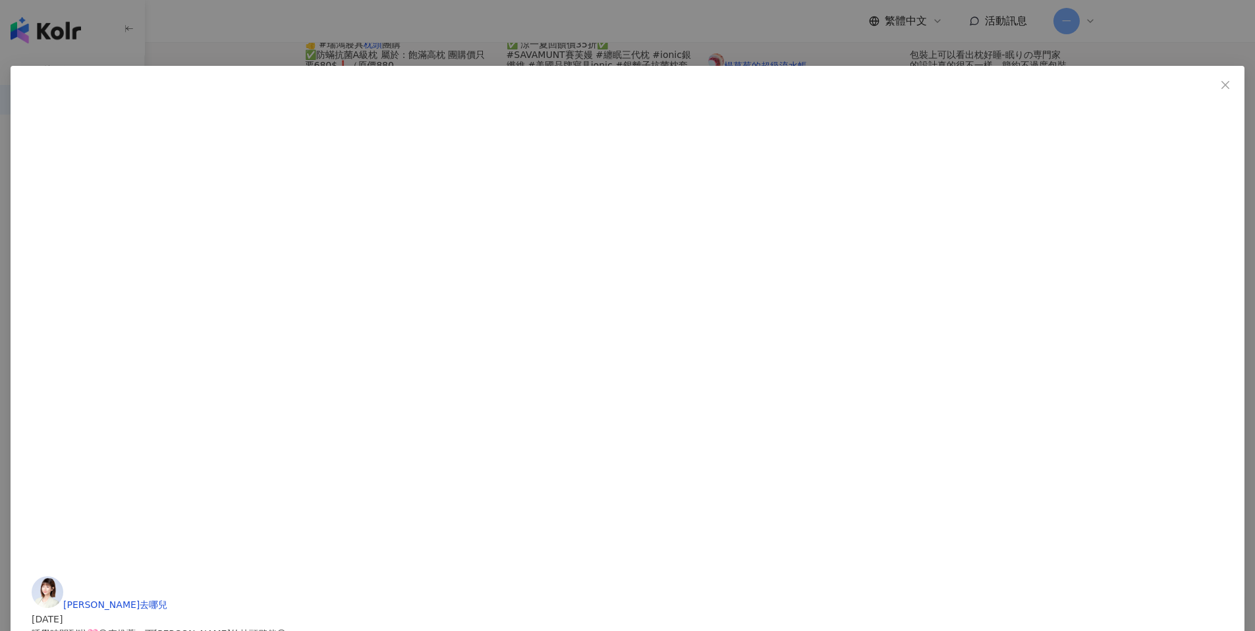
scroll to position [277, 0]
click at [167, 599] on span "朵莉去哪兒" at bounding box center [115, 604] width 104 height 11
click at [1220, 88] on icon "close" at bounding box center [1225, 85] width 11 height 11
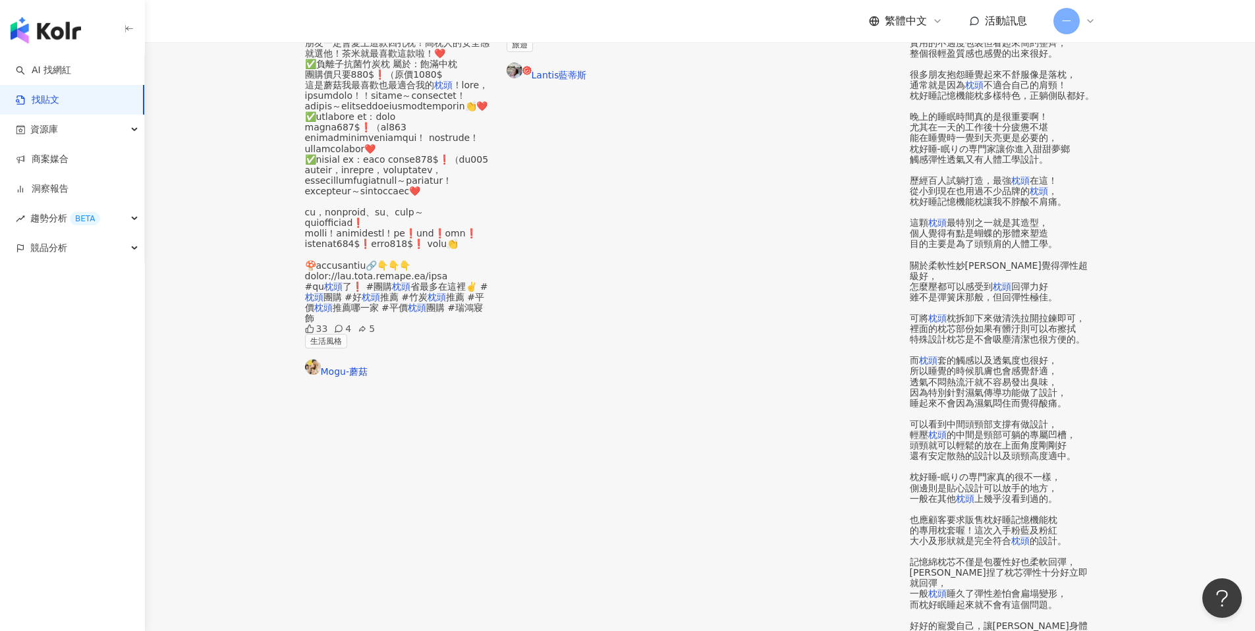
scroll to position [636, 0]
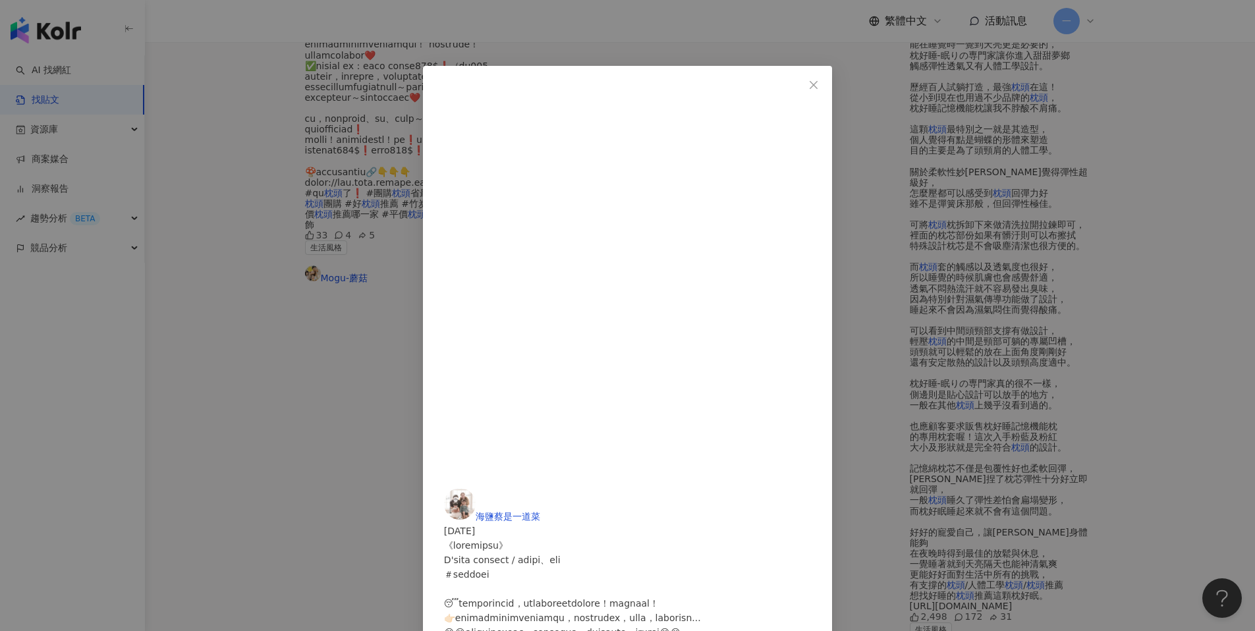
scroll to position [0, 0]
click at [540, 511] on span "海鹽蔡是一道菜" at bounding box center [508, 516] width 65 height 11
click at [819, 86] on icon "close" at bounding box center [813, 85] width 11 height 11
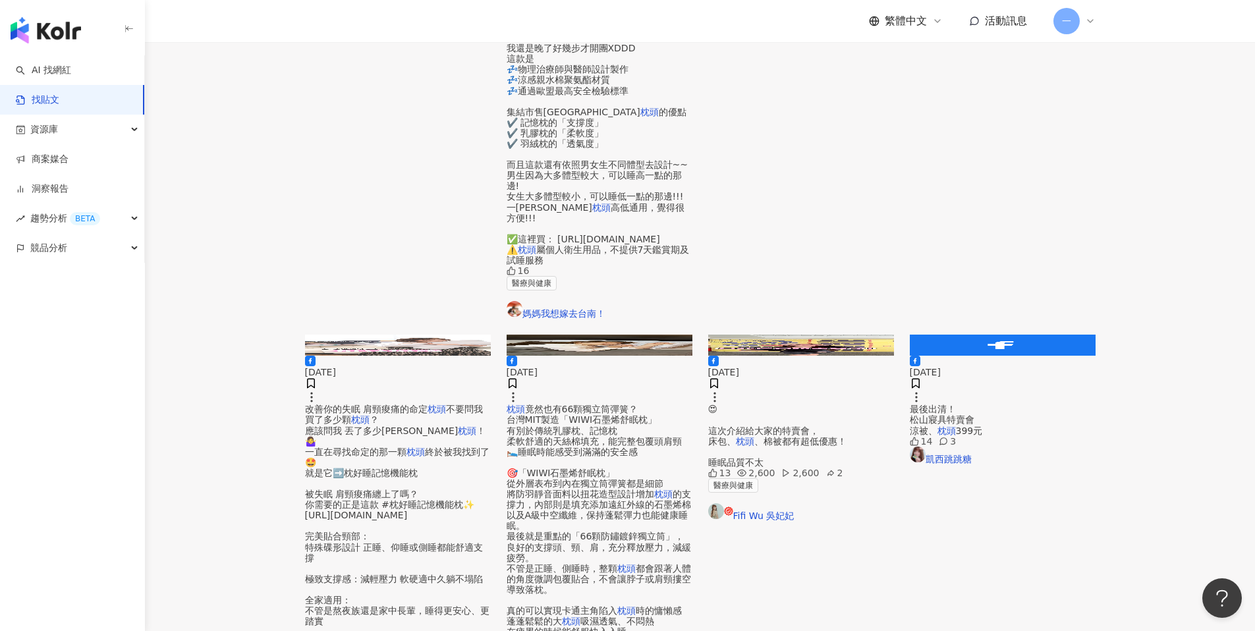
scroll to position [593, 0]
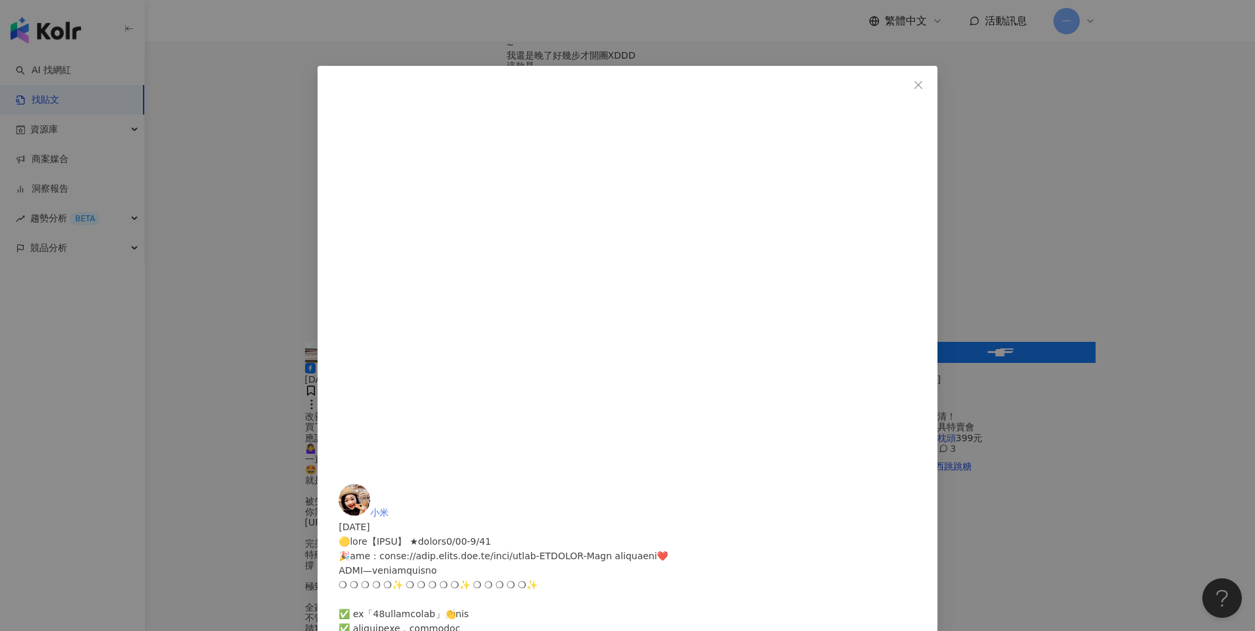
click at [389, 507] on span "小米" at bounding box center [379, 512] width 18 height 11
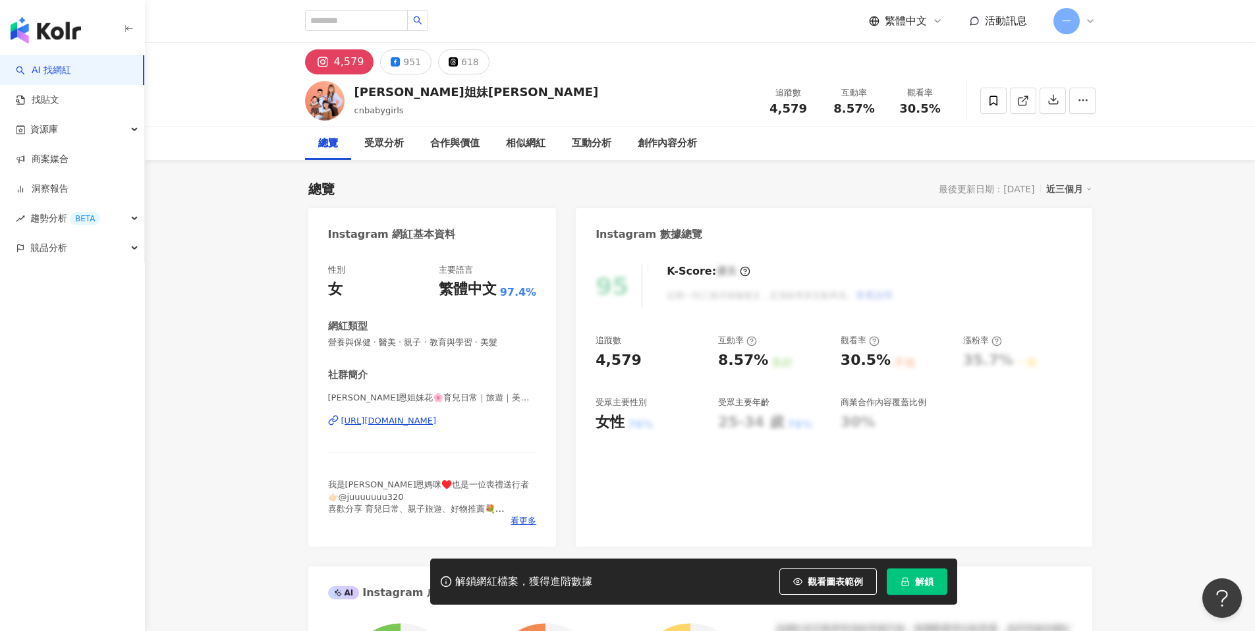
click at [437, 420] on div "[URL][DOMAIN_NAME]" at bounding box center [389, 421] width 96 height 12
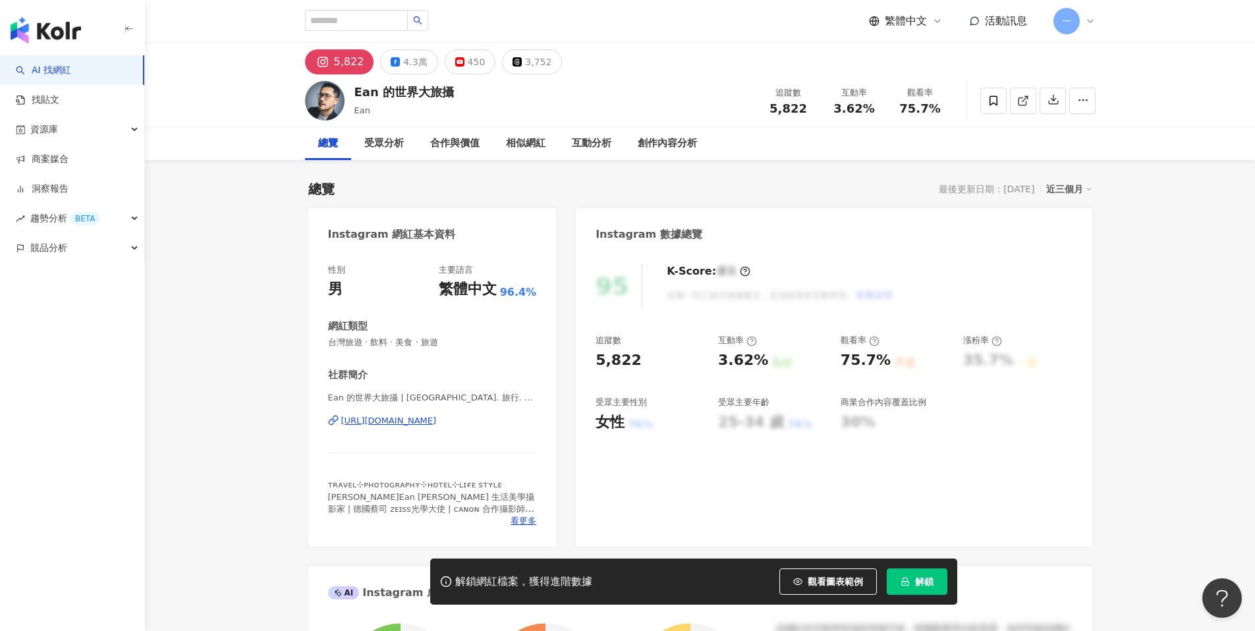
click at [437, 420] on div "https://www.instagram.com/eanchen/" at bounding box center [389, 421] width 96 height 12
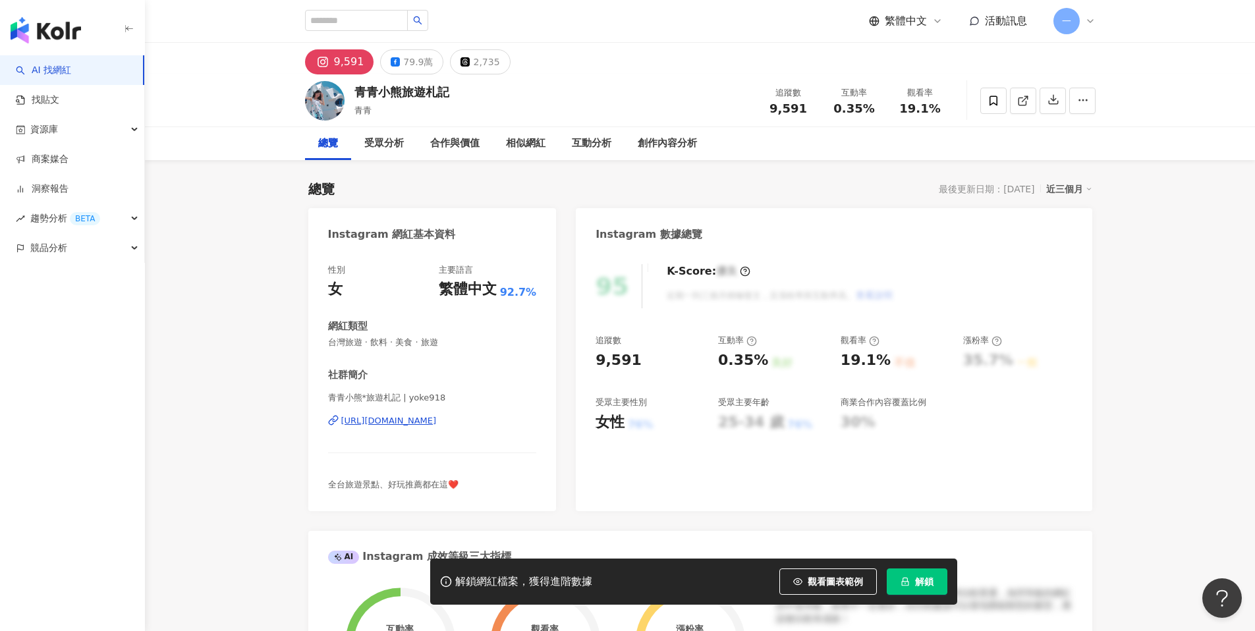
click at [437, 422] on div "https://www.instagram.com/yoke918/" at bounding box center [389, 421] width 96 height 12
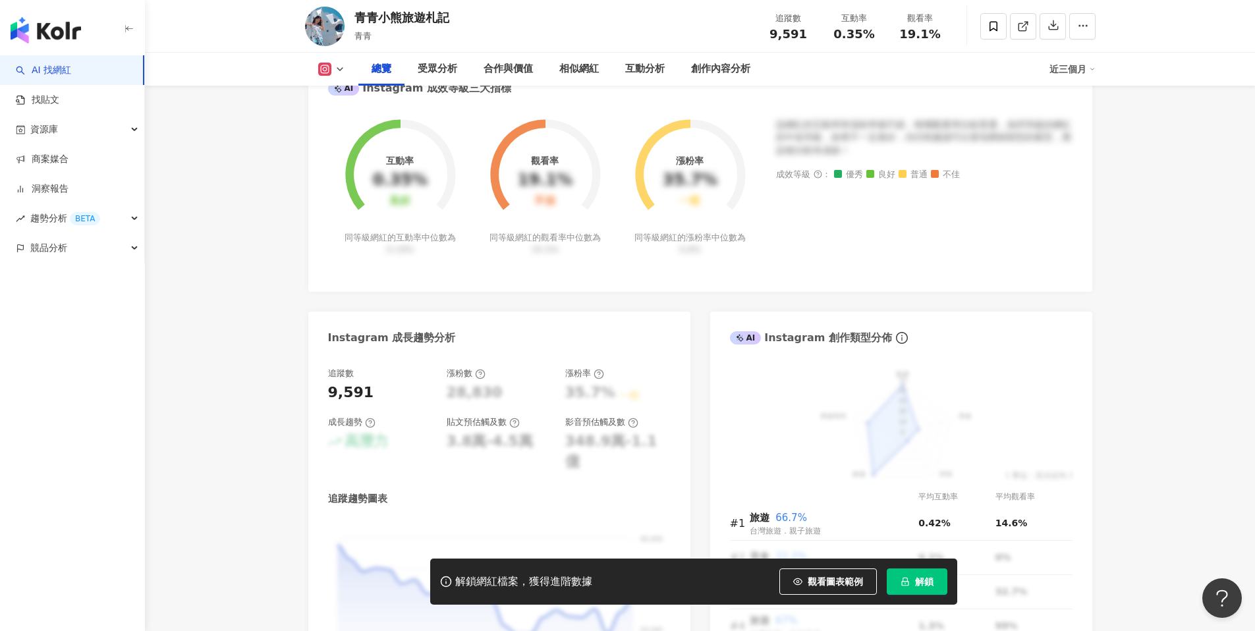
scroll to position [439, 0]
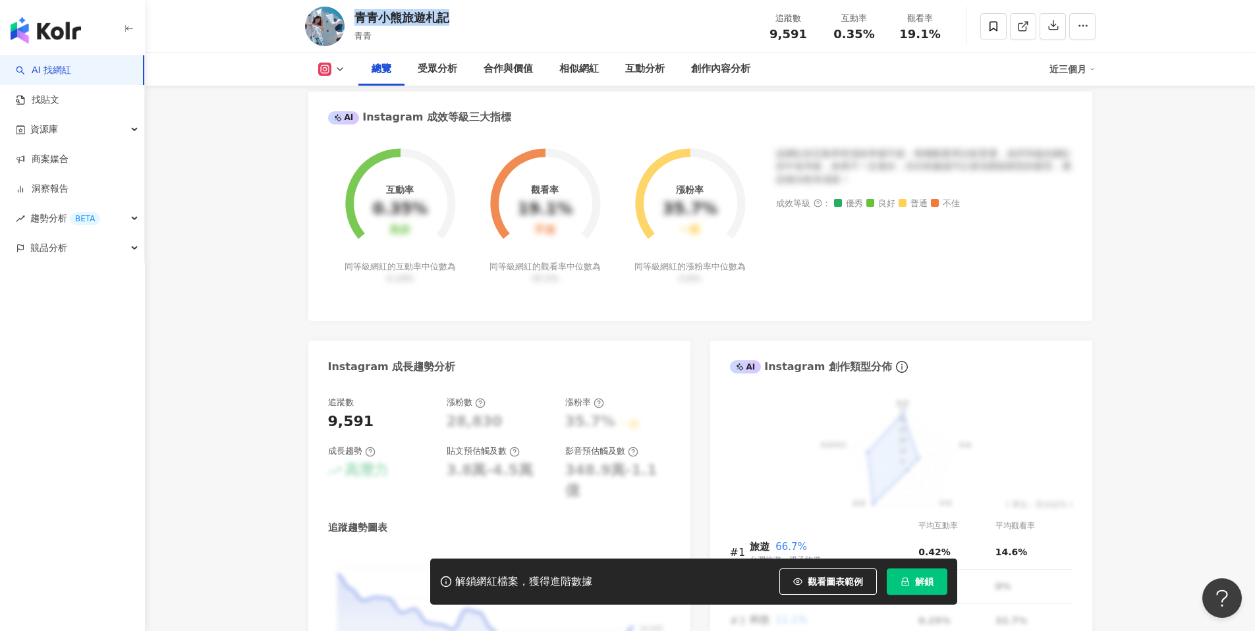
drag, startPoint x: 357, startPoint y: 13, endPoint x: 465, endPoint y: 13, distance: 108.0
click at [465, 13] on div "青青小熊旅遊札記 青青 追蹤數 9,591 互動率 0.35% 觀看率 19.1%" at bounding box center [700, 26] width 843 height 52
copy div "青青小熊旅遊札記"
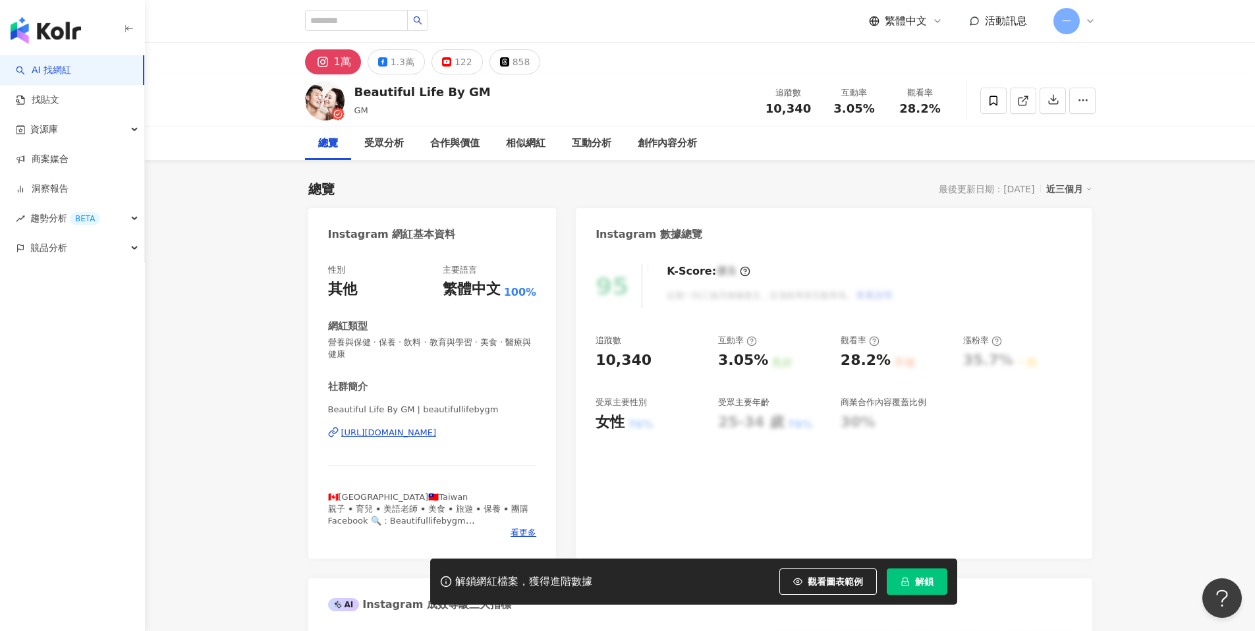
click at [437, 431] on div "https://www.instagram.com/beautifullifebygm/" at bounding box center [389, 433] width 96 height 12
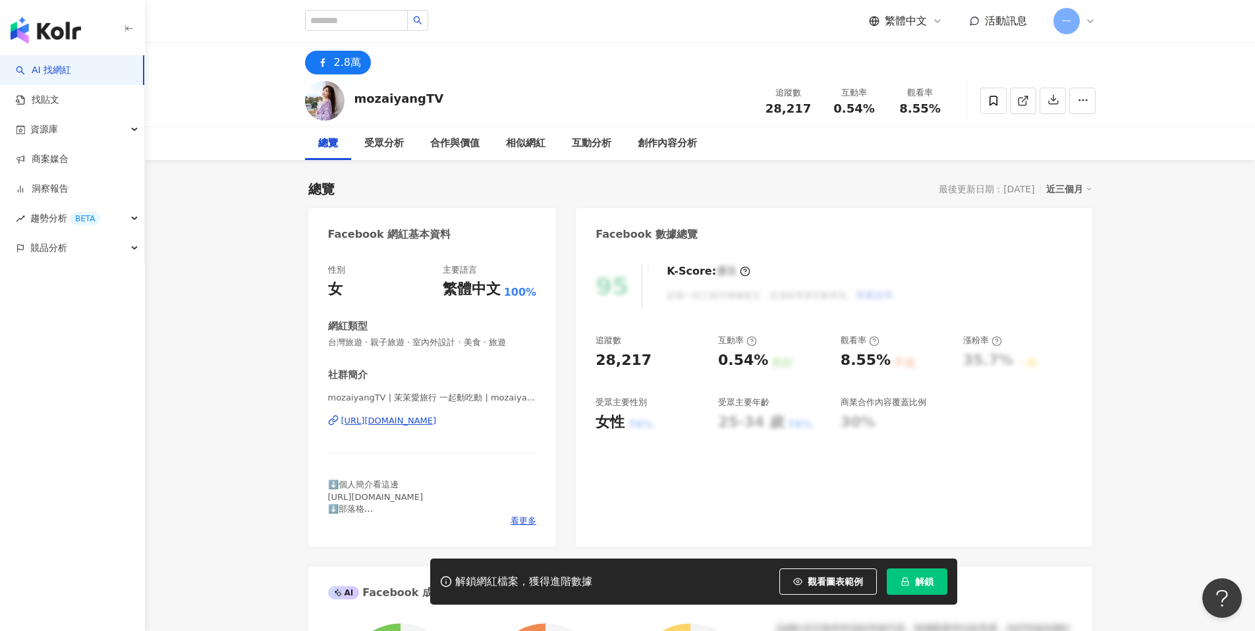
click at [437, 423] on div "[URL][DOMAIN_NAME]" at bounding box center [389, 421] width 96 height 12
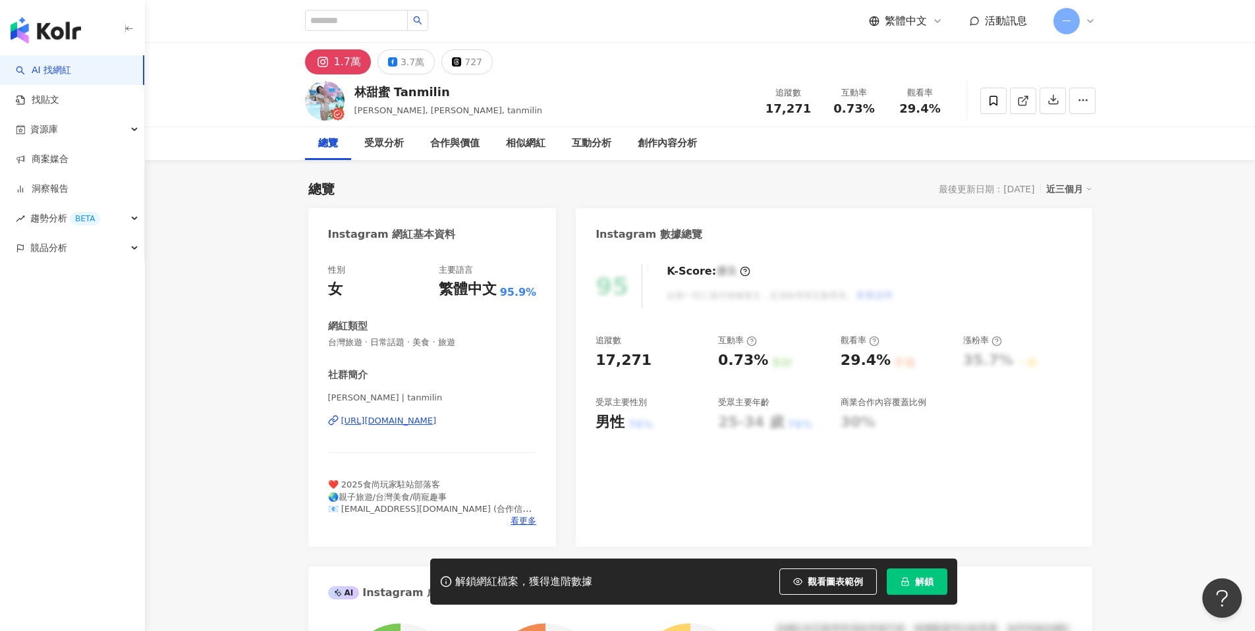
click at [437, 423] on div "https://www.instagram.com/tanmilin/" at bounding box center [389, 421] width 96 height 12
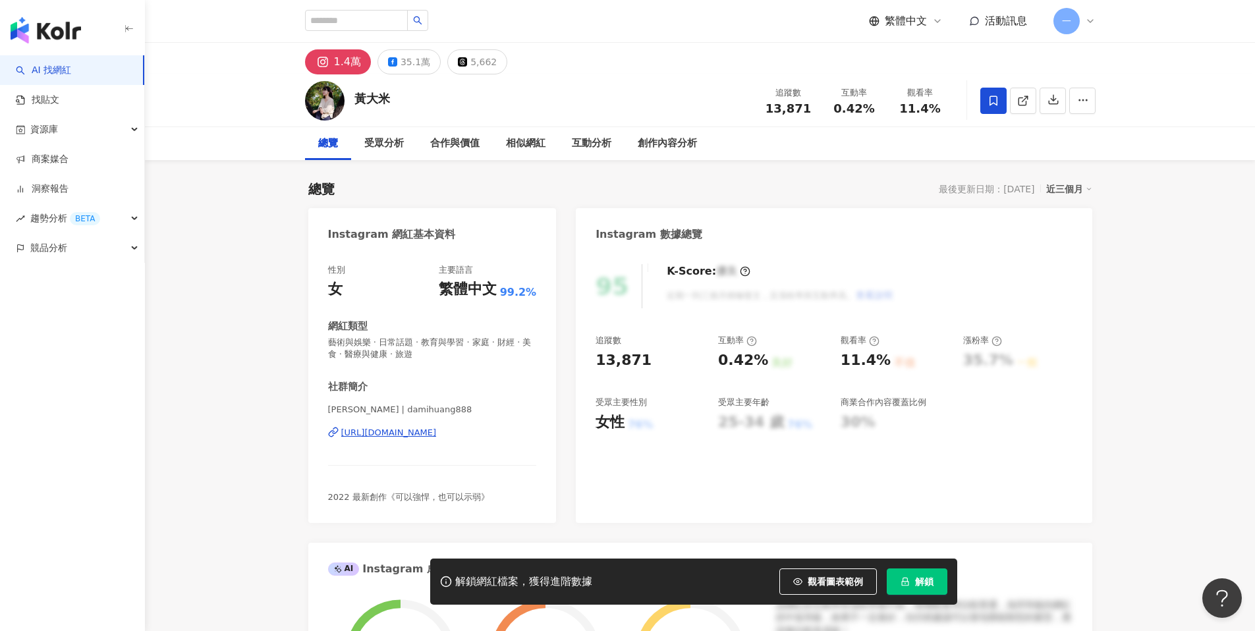
click at [437, 427] on div "https://www.instagram.com/damihuang888/" at bounding box center [389, 433] width 96 height 12
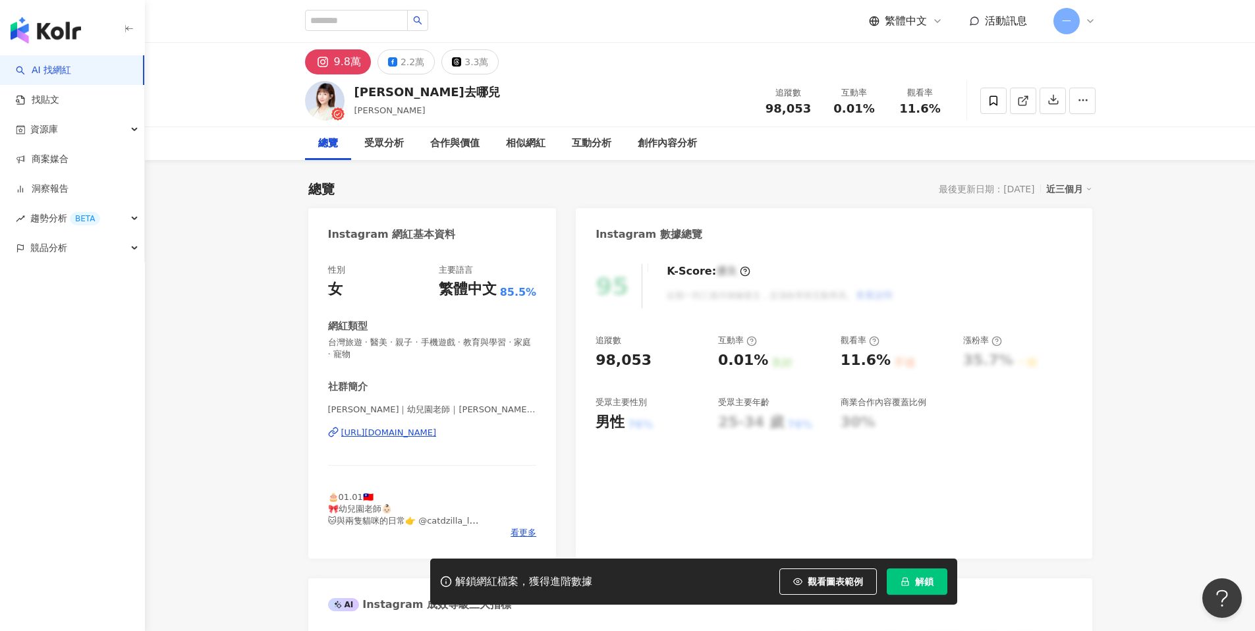
click at [437, 435] on div "[URL][DOMAIN_NAME]" at bounding box center [389, 433] width 96 height 12
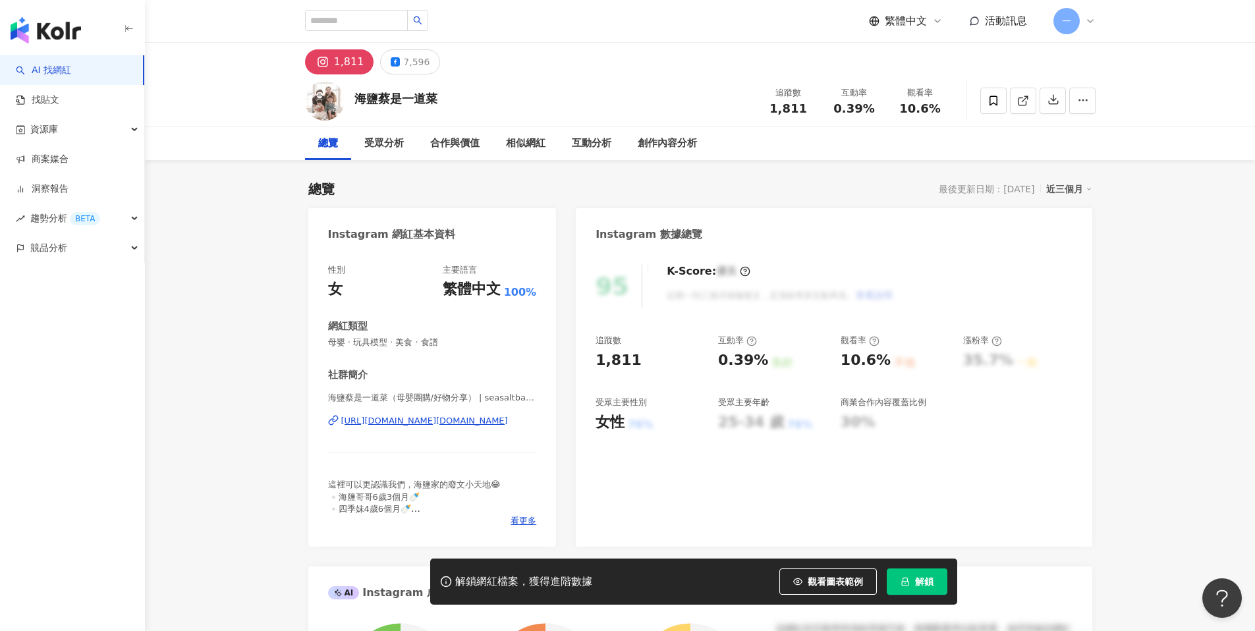
click at [485, 424] on div "https://www.instagram.com/seasaltbaabee.tsai/" at bounding box center [424, 421] width 167 height 12
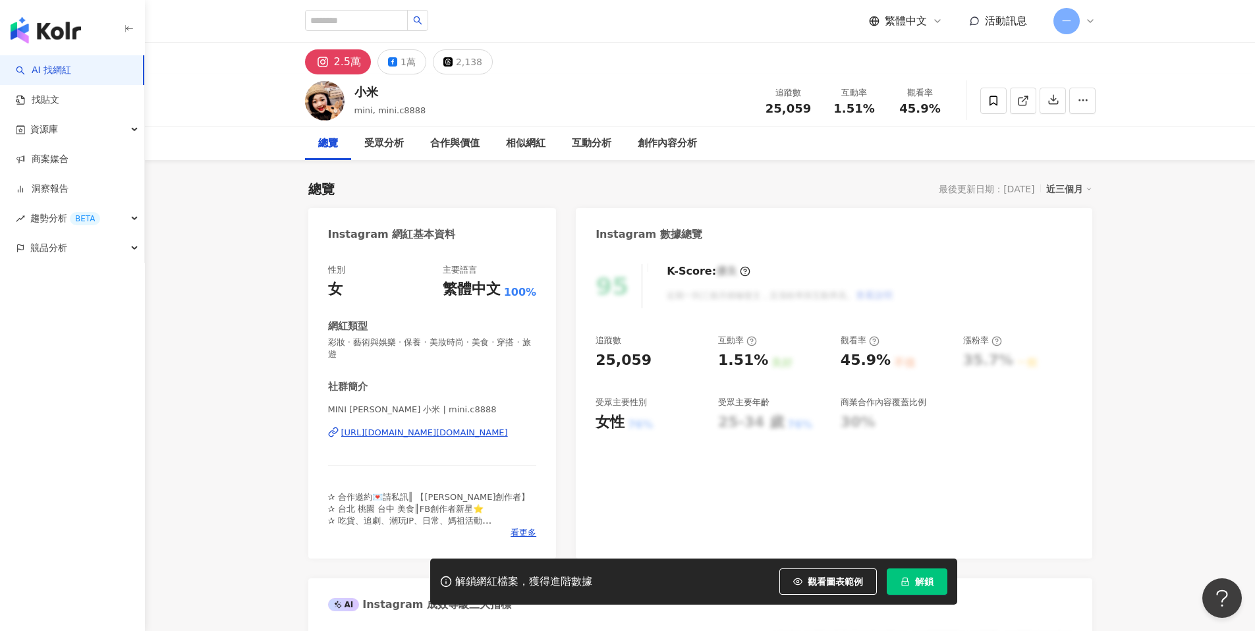
click at [418, 427] on div "[URL][DOMAIN_NAME][DOMAIN_NAME]" at bounding box center [424, 433] width 167 height 12
